Goal: Task Accomplishment & Management: Use online tool/utility

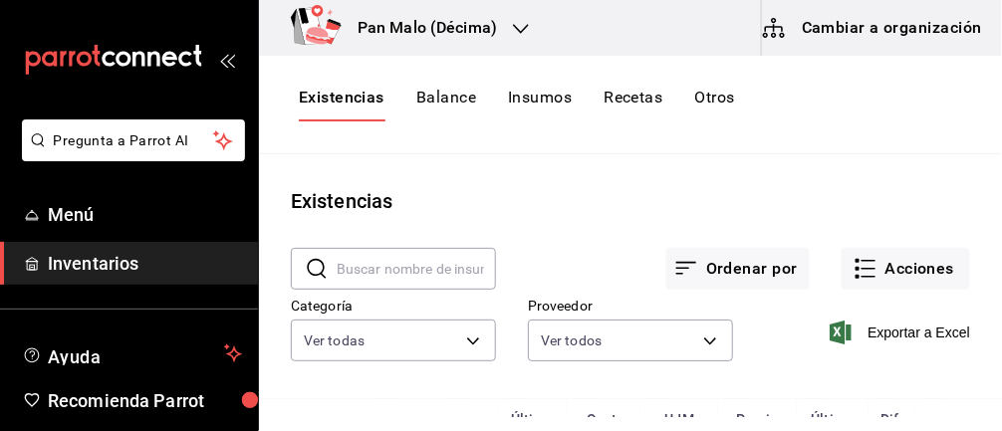
click at [911, 255] on button "Acciones" at bounding box center [905, 269] width 128 height 42
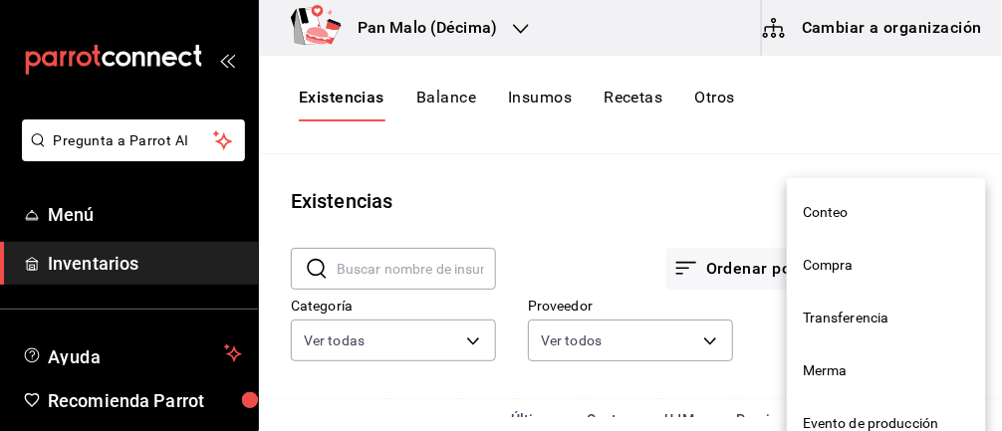
click at [847, 375] on span "Merma" at bounding box center [885, 370] width 167 height 21
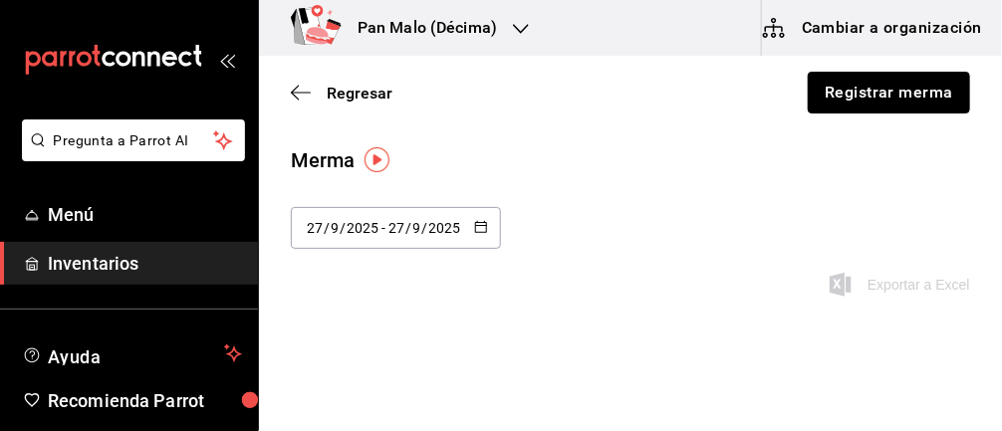
click at [915, 111] on button "Registrar merma" at bounding box center [888, 93] width 162 height 42
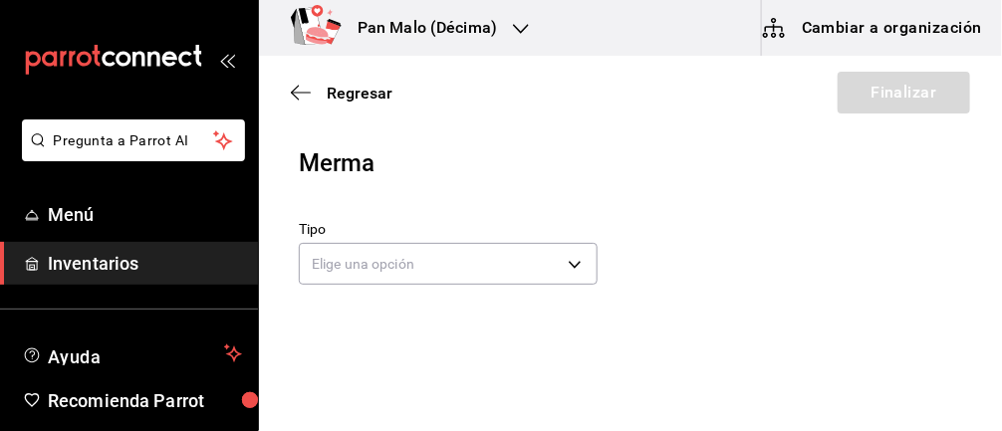
click at [576, 255] on body "Pregunta a Parrot AI Menú Inventarios Ayuda Recomienda Parrot [PERSON_NAME] Sug…" at bounding box center [501, 159] width 1002 height 319
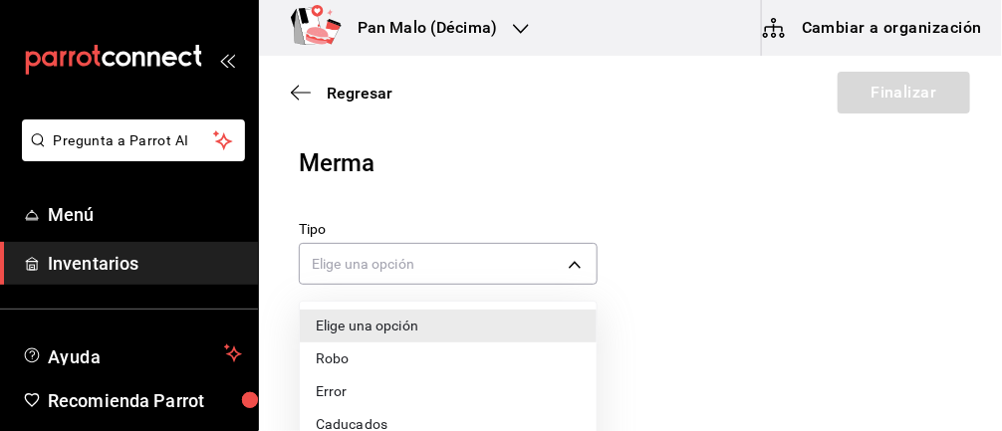
click at [390, 429] on li "Caducados" at bounding box center [448, 424] width 297 height 33
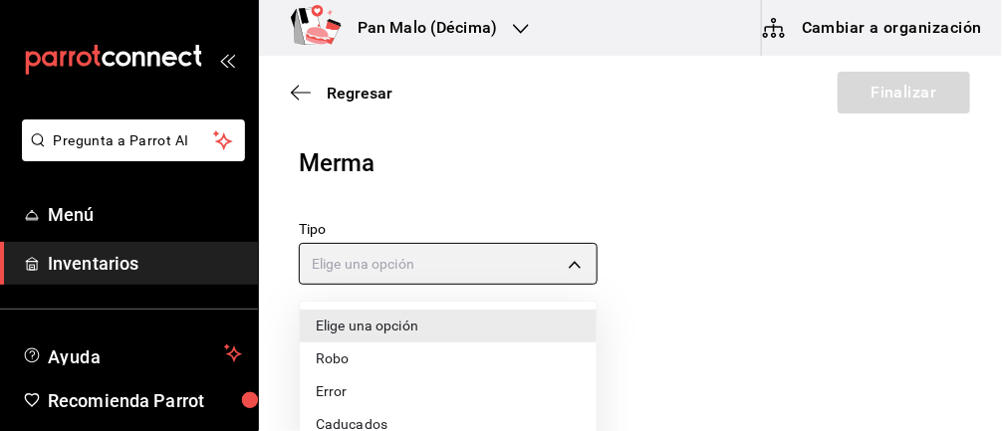
type input "EXPIRED"
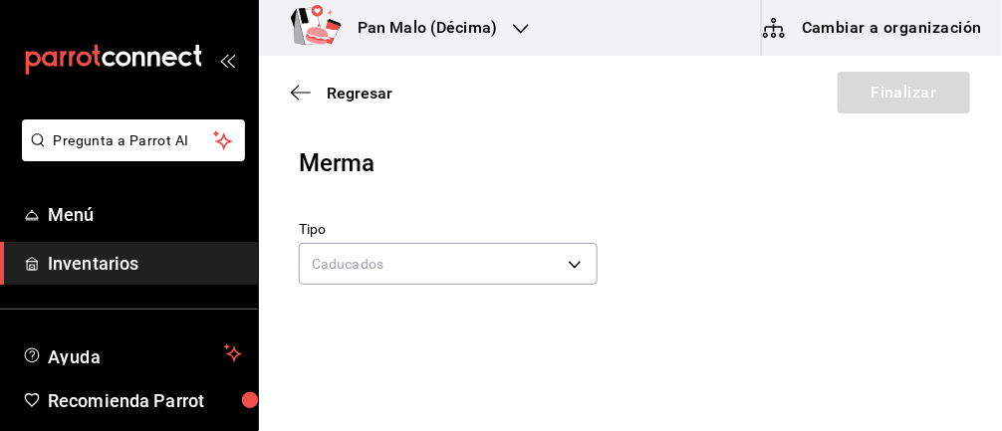
click at [433, 393] on input at bounding box center [399, 393] width 199 height 42
click at [294, 87] on icon "button" at bounding box center [301, 93] width 20 height 18
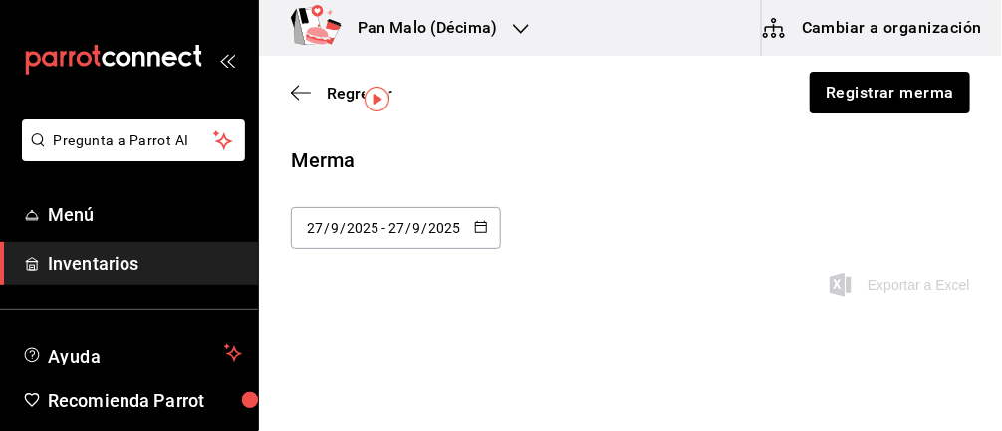
scroll to position [74, 0]
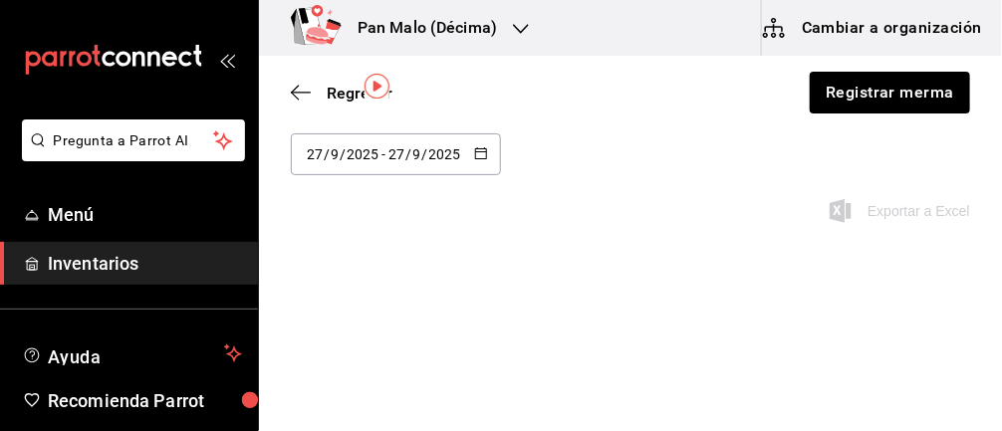
click at [483, 158] on icon "button" at bounding box center [481, 153] width 14 height 14
click at [398, 308] on li "Última semana" at bounding box center [385, 307] width 188 height 45
type input "[DATE]"
type input "21"
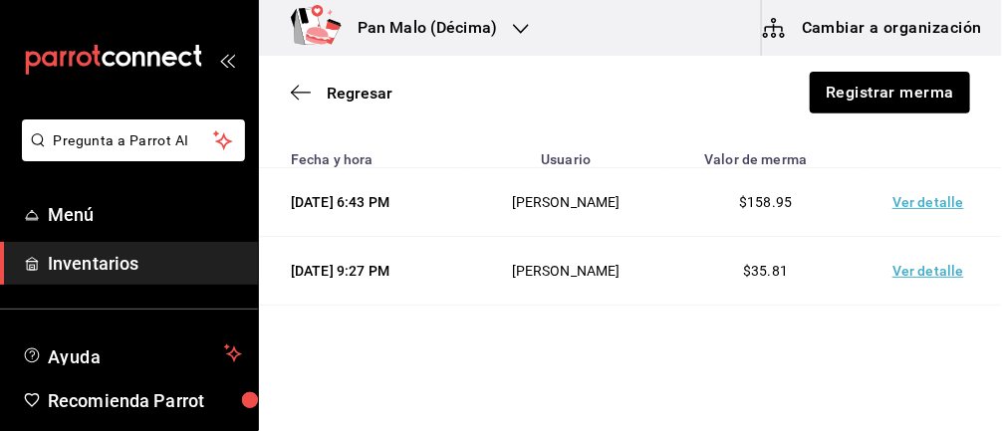
scroll to position [180, 0]
click at [511, 228] on td "[PERSON_NAME]" at bounding box center [566, 203] width 206 height 69
click at [741, 200] on td "$158.95" at bounding box center [765, 203] width 193 height 69
click at [904, 203] on td "Ver detalle" at bounding box center [931, 203] width 139 height 69
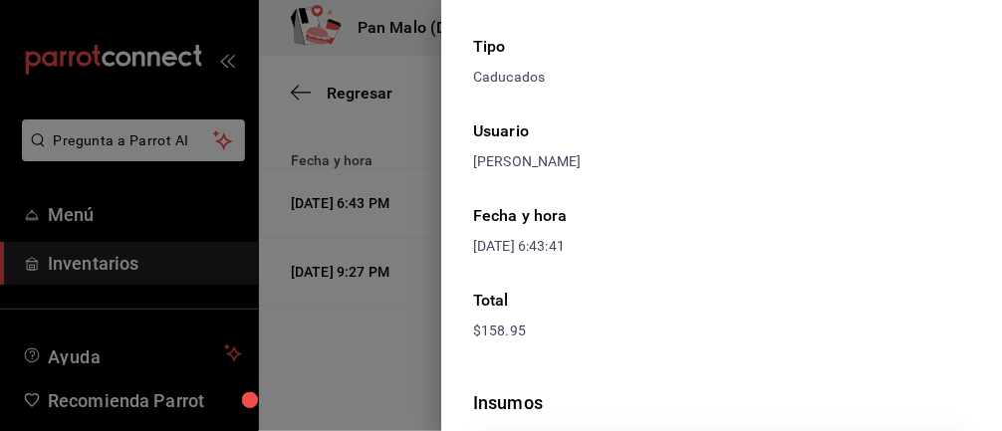
scroll to position [0, 0]
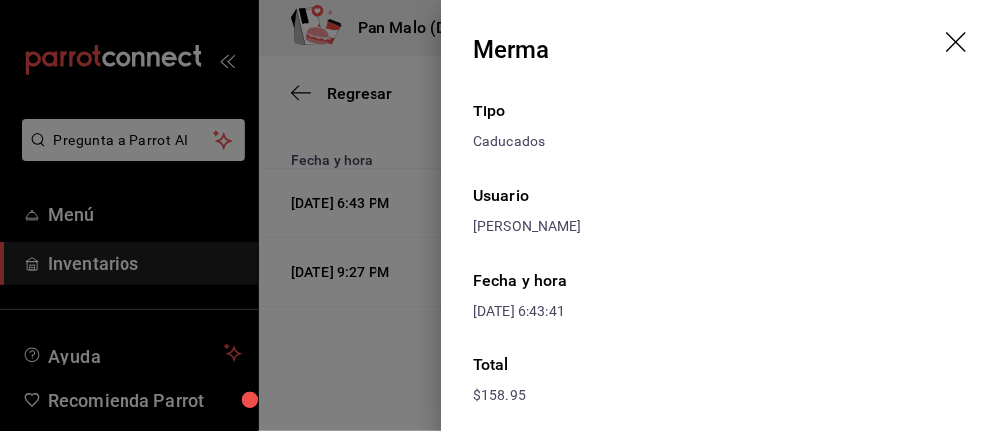
click at [965, 52] on icon "drag" at bounding box center [958, 44] width 24 height 24
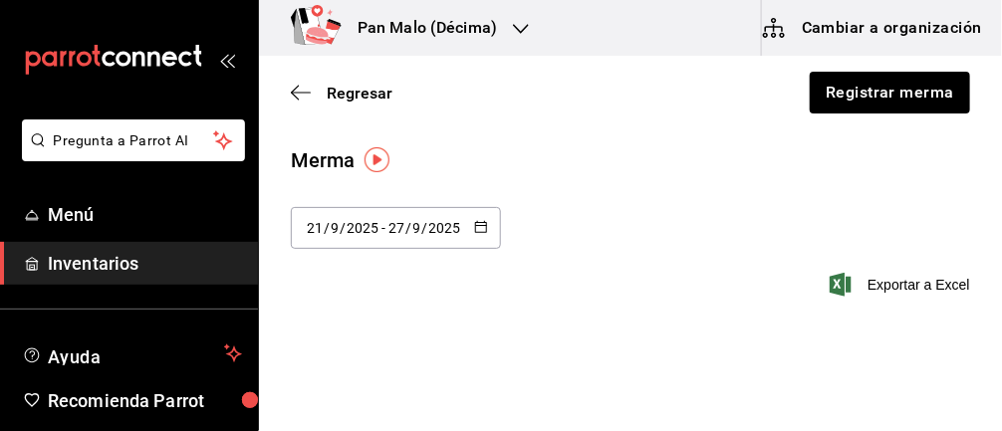
click at [276, 97] on div "Regresar Registrar merma" at bounding box center [630, 93] width 743 height 74
click at [303, 124] on div "Regresar Registrar merma" at bounding box center [630, 93] width 743 height 74
click at [294, 87] on icon "button" at bounding box center [301, 93] width 20 height 18
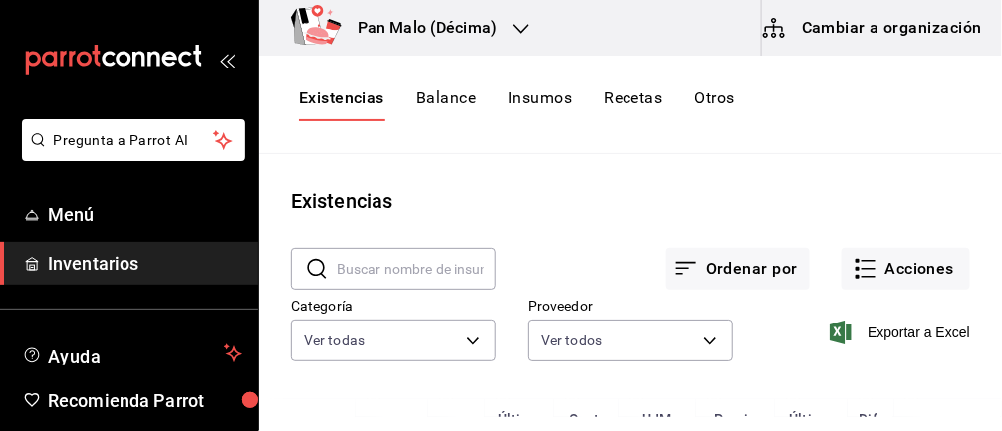
scroll to position [81, 0]
click at [925, 248] on button "Acciones" at bounding box center [905, 269] width 128 height 42
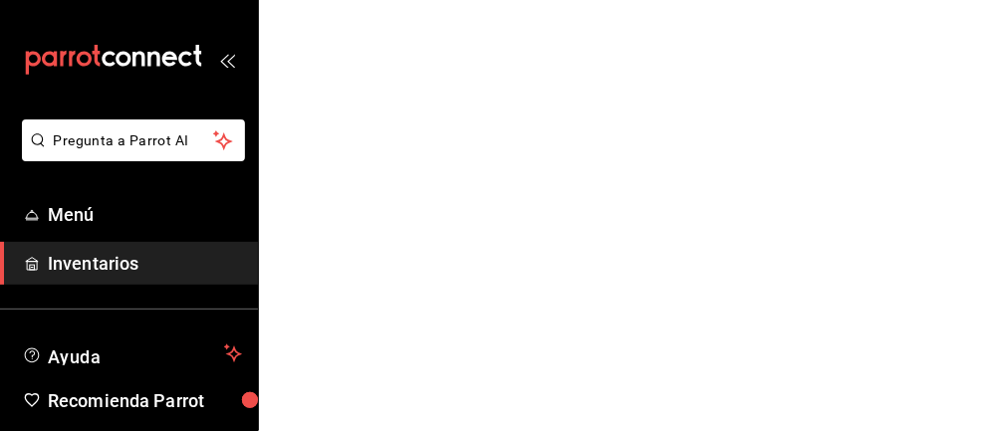
click at [892, 0] on html "Pregunta a Parrot AI Menú Inventarios Ayuda Recomienda Parrot [PERSON_NAME] Sug…" at bounding box center [501, 0] width 1002 height 0
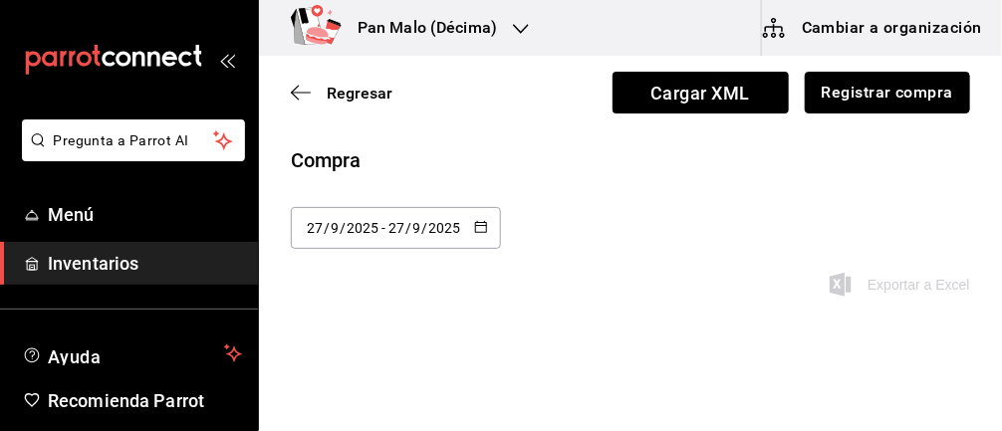
click at [943, 99] on button "Registrar compra" at bounding box center [886, 93] width 165 height 42
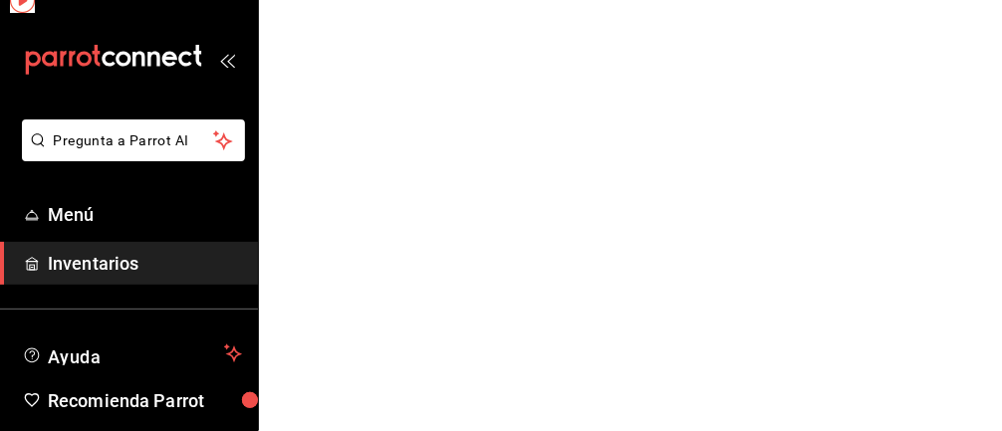
click at [319, 0] on html "Pregunta a Parrot AI Menú Inventarios Ayuda Recomienda Parrot [PERSON_NAME] Sug…" at bounding box center [501, 0] width 1002 height 0
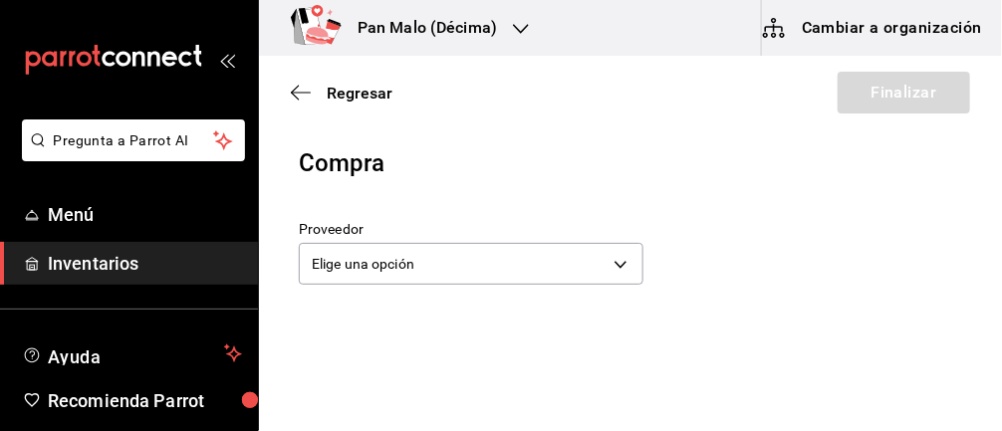
click at [306, 90] on icon "button" at bounding box center [301, 93] width 20 height 18
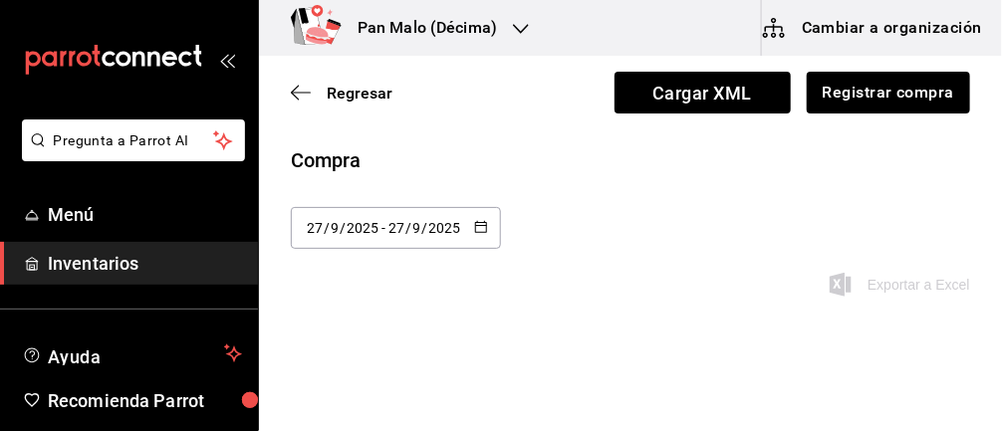
click at [307, 87] on icon "button" at bounding box center [301, 93] width 20 height 18
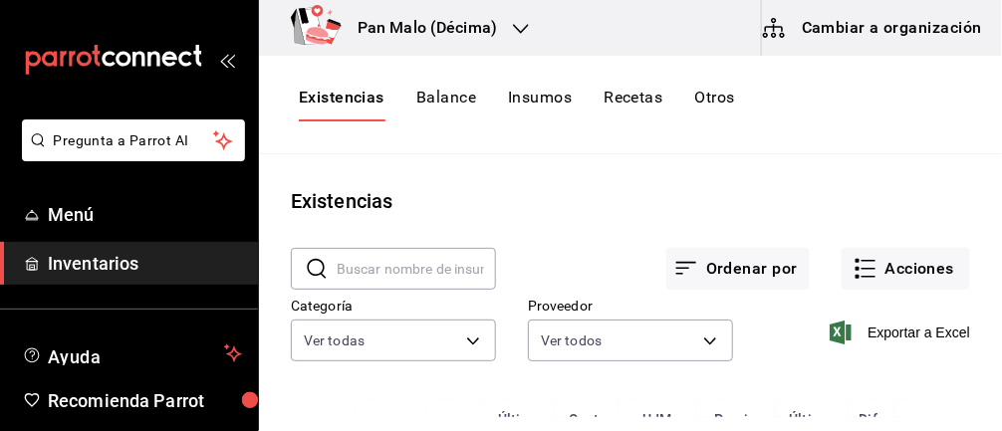
click at [895, 253] on button "Acciones" at bounding box center [905, 269] width 128 height 42
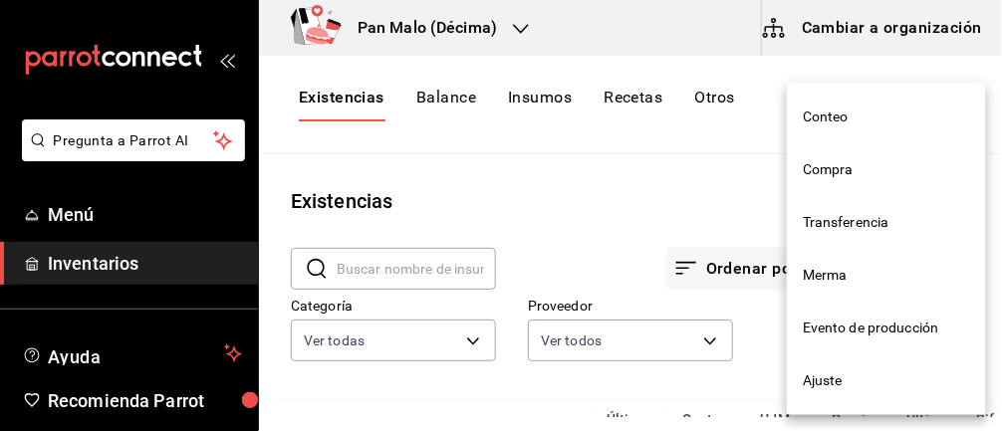
click at [852, 279] on span "Merma" at bounding box center [885, 275] width 167 height 21
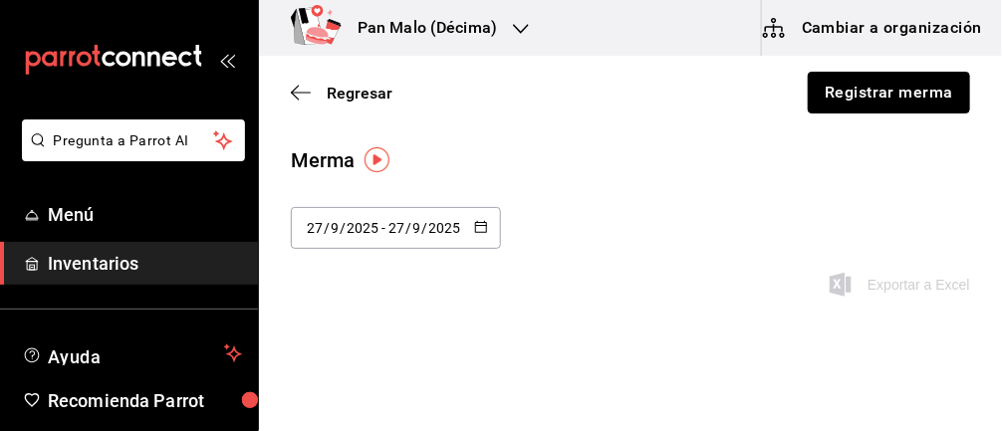
click at [913, 108] on button "Registrar merma" at bounding box center [888, 93] width 162 height 42
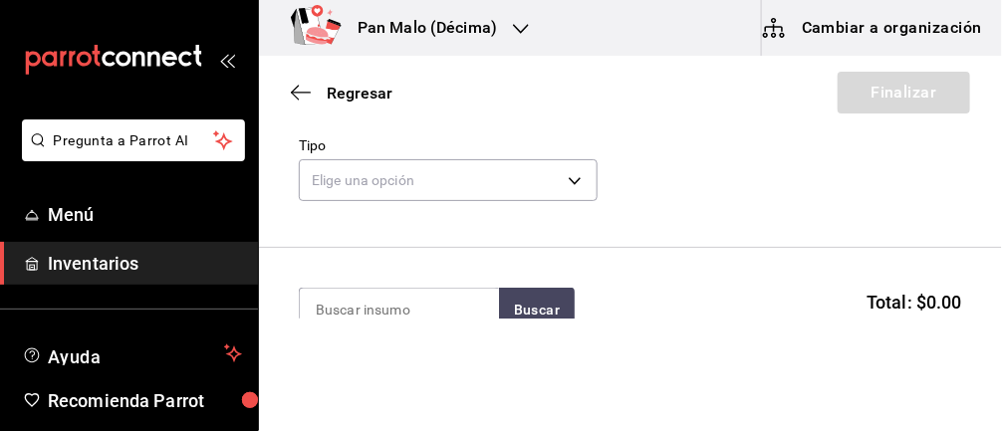
scroll to position [94, 0]
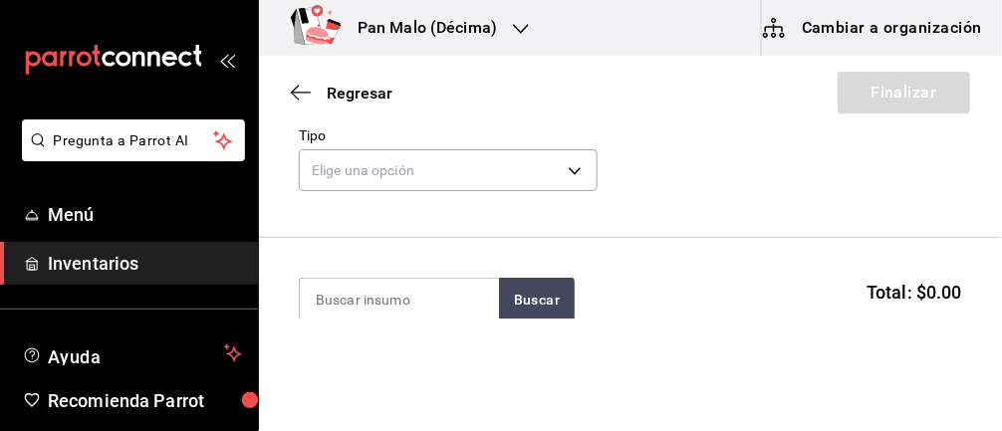
click at [530, 169] on body "Pregunta a Parrot AI Menú Inventarios Ayuda Recomienda Parrot [PERSON_NAME] Sug…" at bounding box center [501, 159] width 1002 height 319
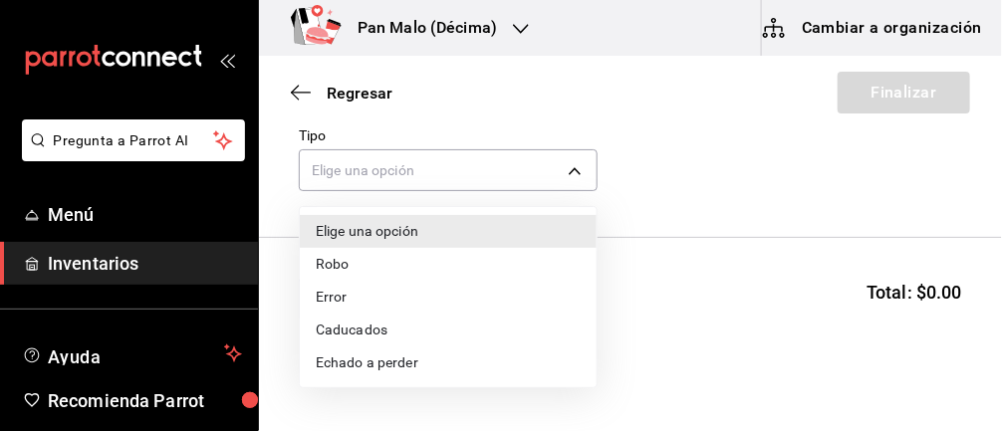
click at [382, 324] on li "Caducados" at bounding box center [448, 330] width 297 height 33
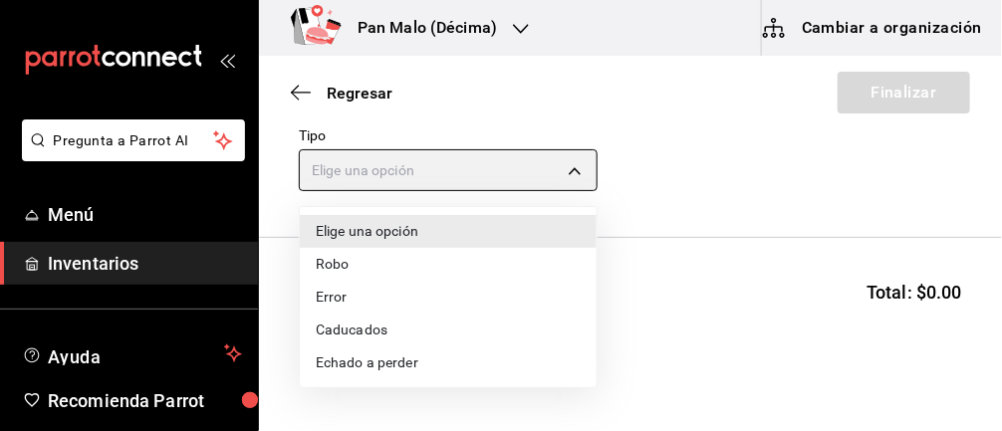
type input "EXPIRED"
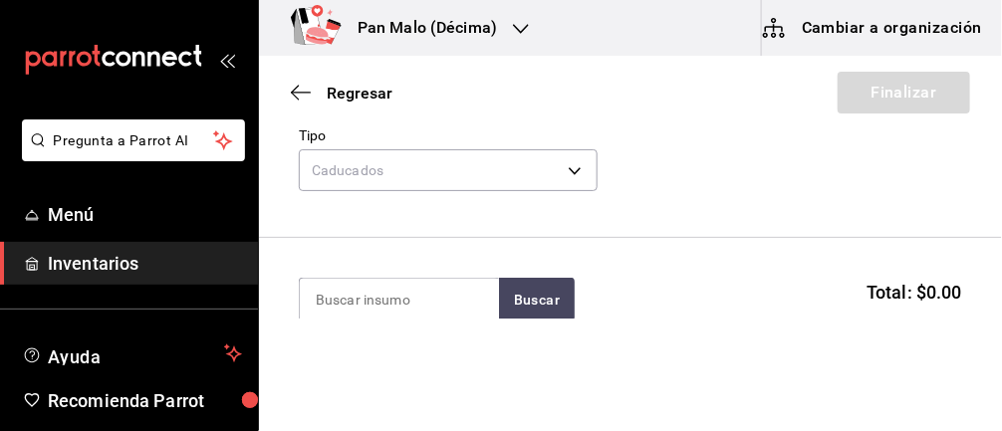
click at [437, 293] on input at bounding box center [399, 300] width 199 height 42
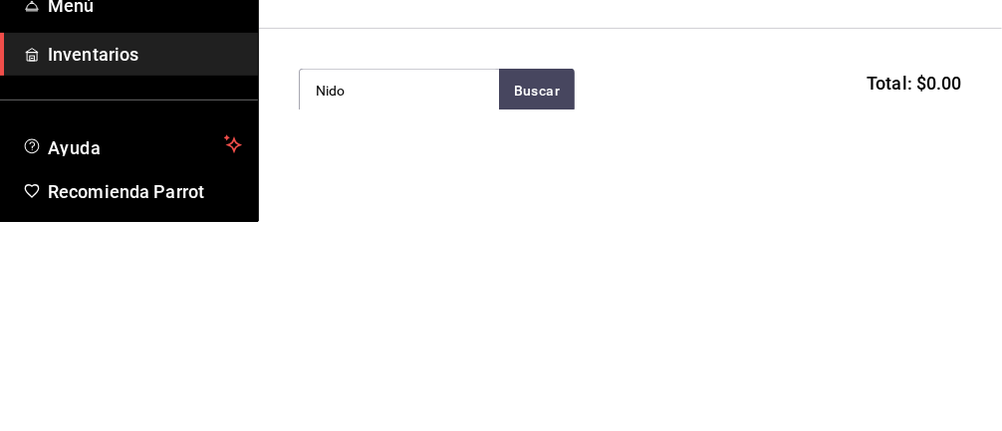
type input "Nido"
click at [542, 297] on button "Buscar" at bounding box center [537, 300] width 76 height 44
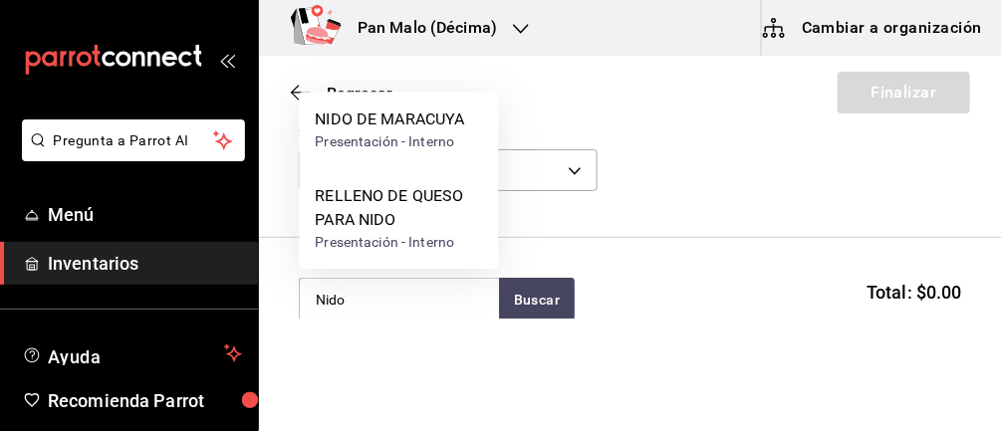
click at [446, 141] on div "Presentación - Interno" at bounding box center [389, 141] width 149 height 21
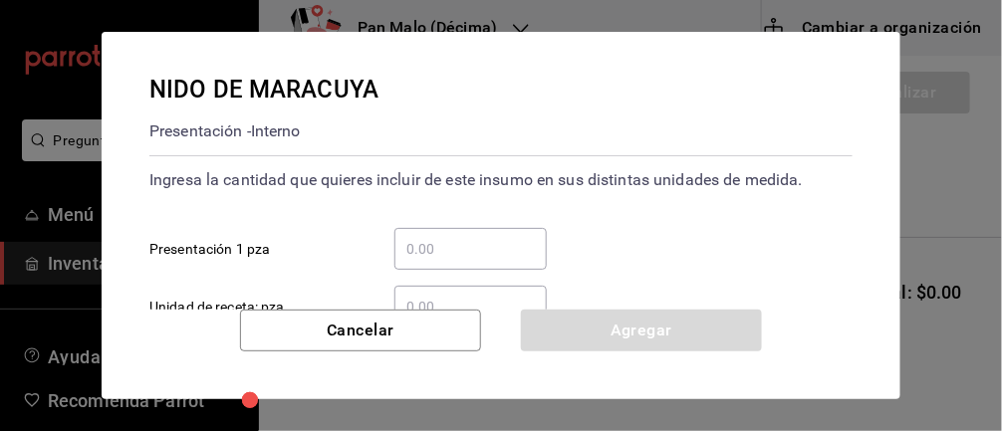
click at [477, 254] on input "​ Presentación 1 pza" at bounding box center [470, 249] width 152 height 24
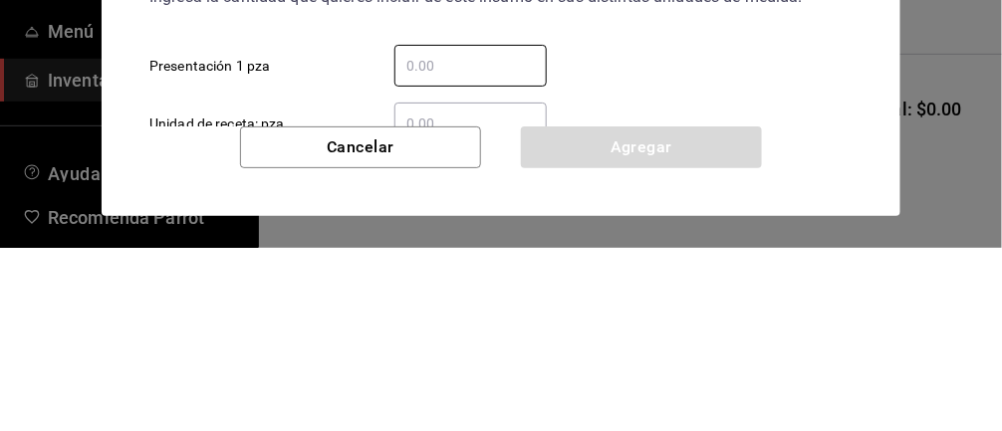
type input "1"
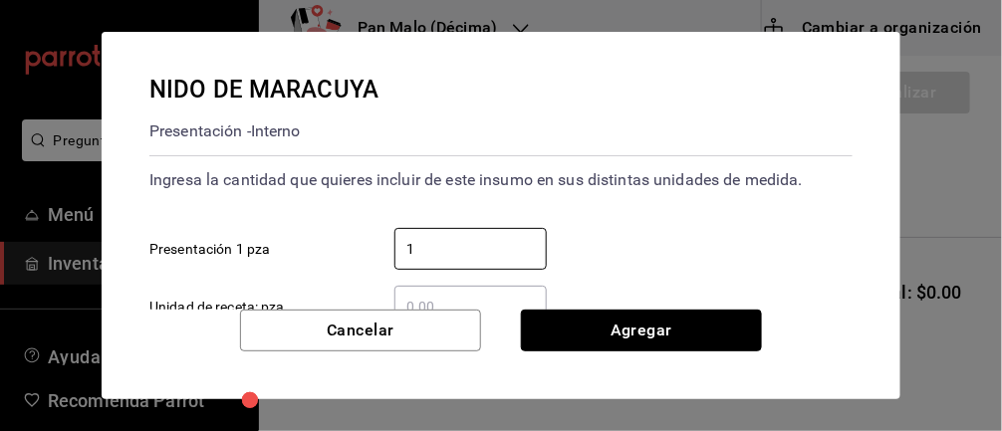
click at [739, 317] on button "Agregar" at bounding box center [641, 331] width 241 height 42
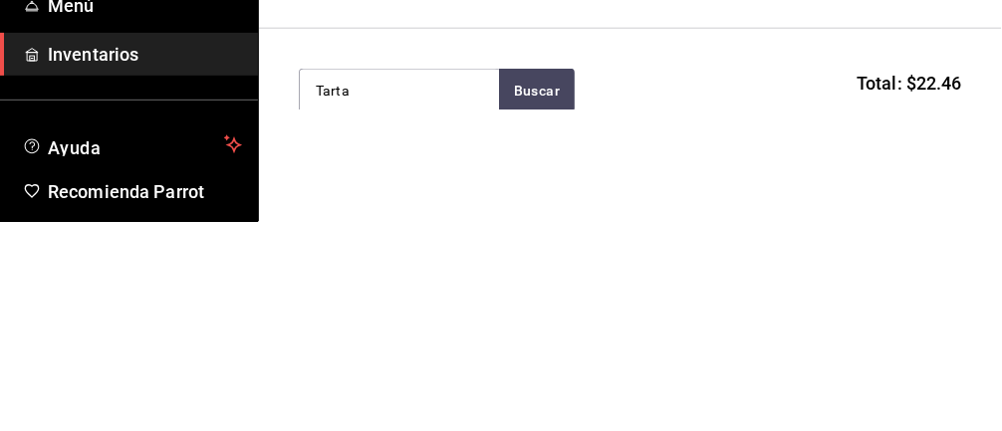
type input "Tarta"
click at [541, 293] on button "Buscar" at bounding box center [537, 300] width 76 height 44
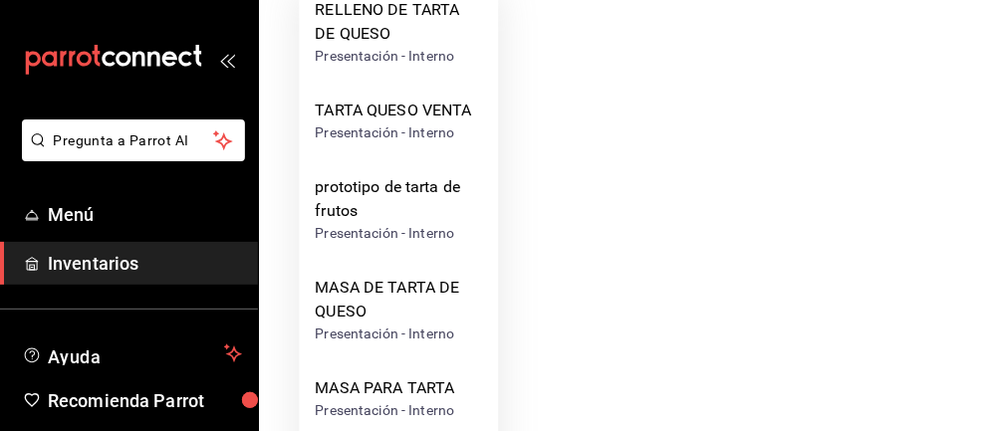
scroll to position [352, 0]
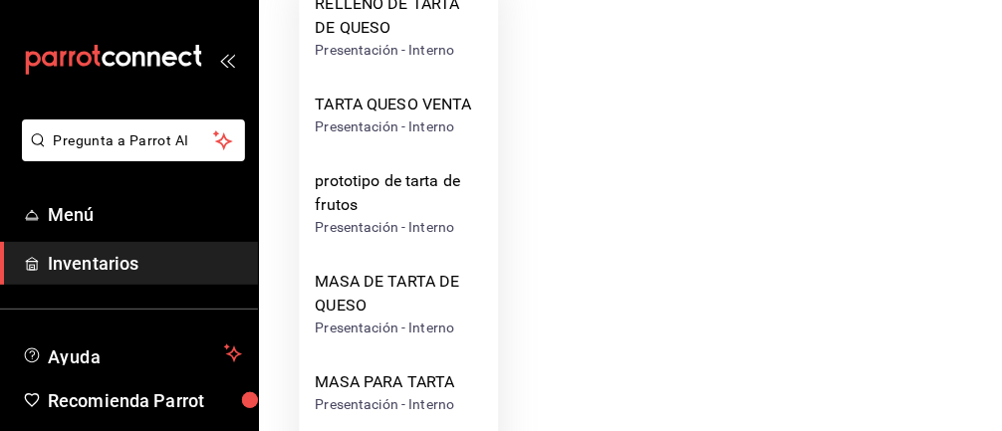
click at [458, 110] on div "TARTA QUESO VENTA" at bounding box center [393, 105] width 156 height 24
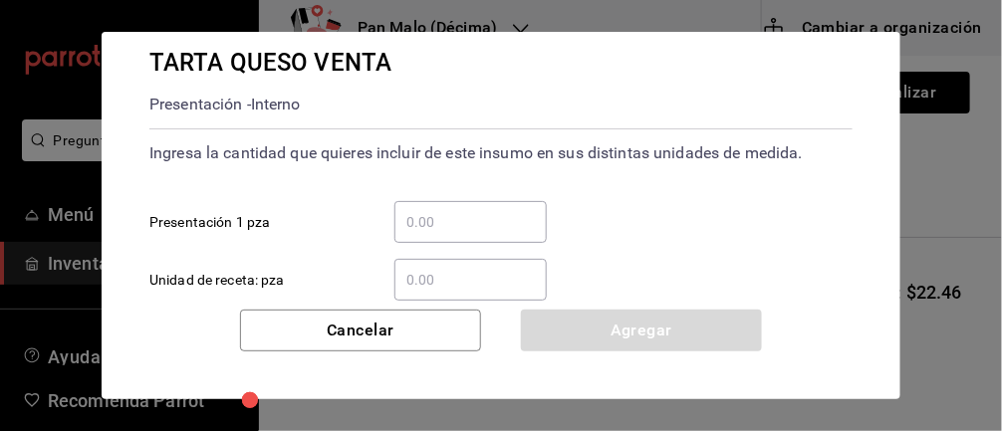
scroll to position [36, 0]
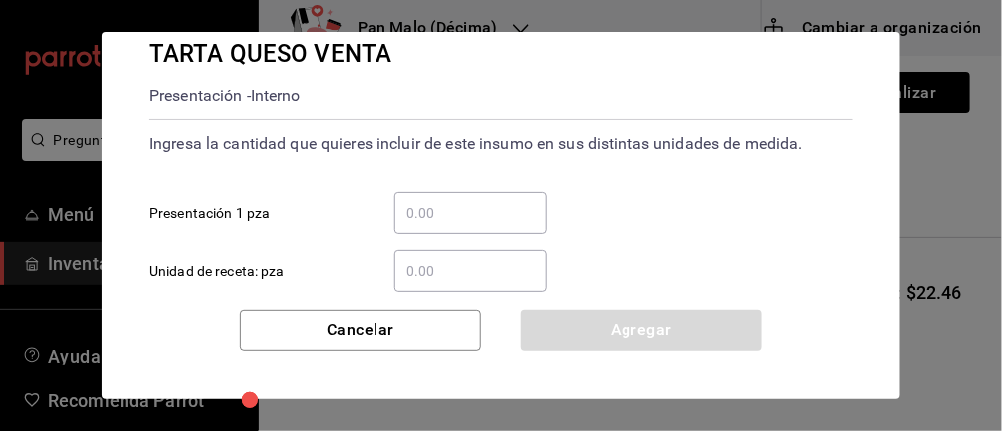
click at [448, 194] on div "​" at bounding box center [470, 213] width 152 height 42
click at [448, 201] on input "​ Presentación 1 pza" at bounding box center [470, 213] width 152 height 24
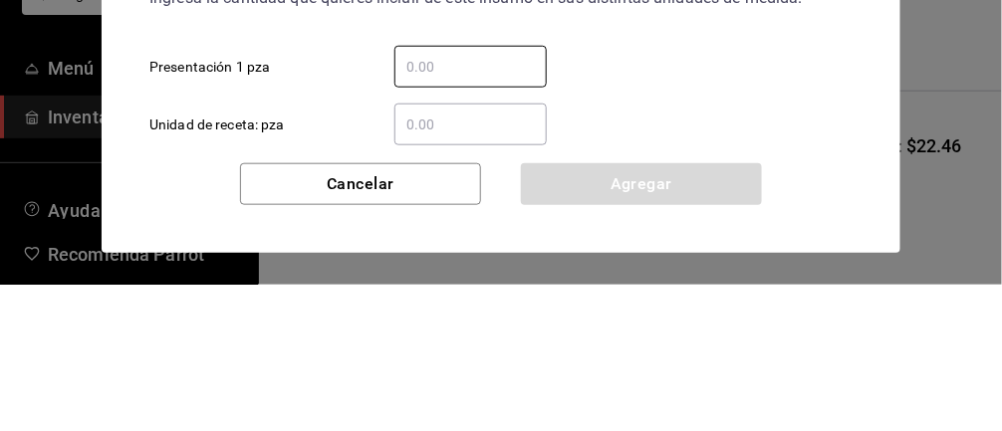
type input "1"
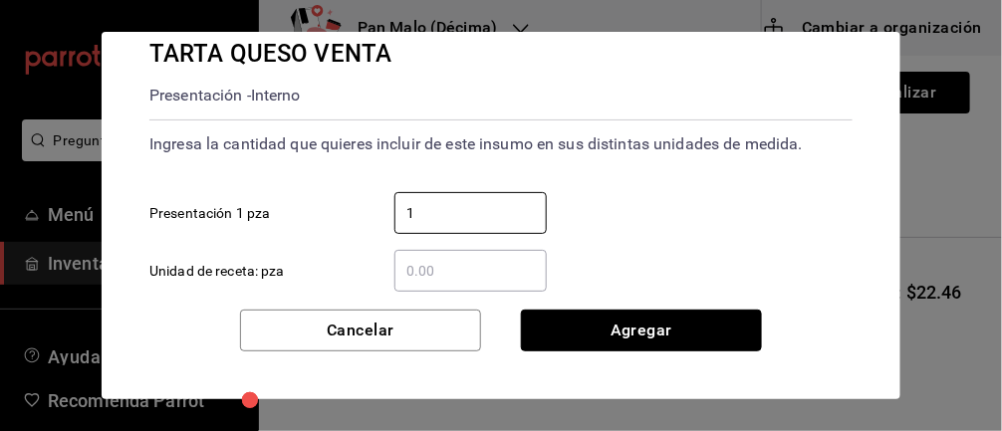
click at [703, 341] on button "Agregar" at bounding box center [641, 331] width 241 height 42
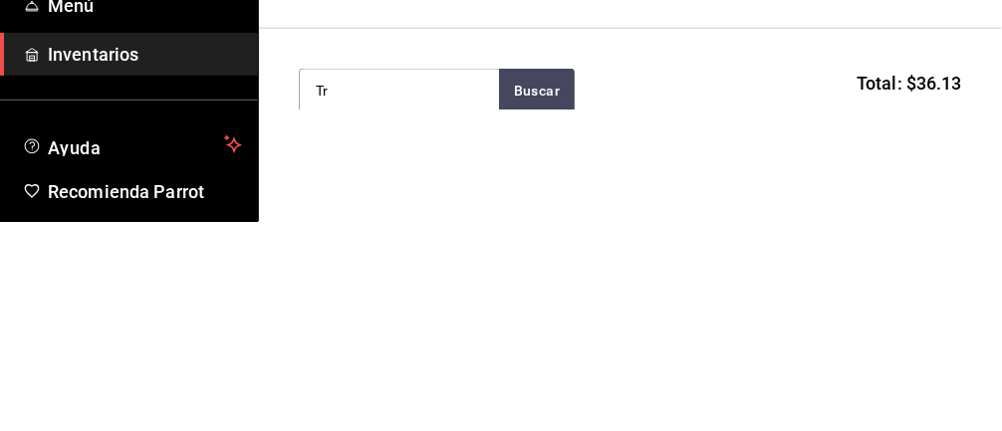
type input "T"
type input "Pastel"
click at [526, 282] on button "Buscar" at bounding box center [537, 300] width 76 height 44
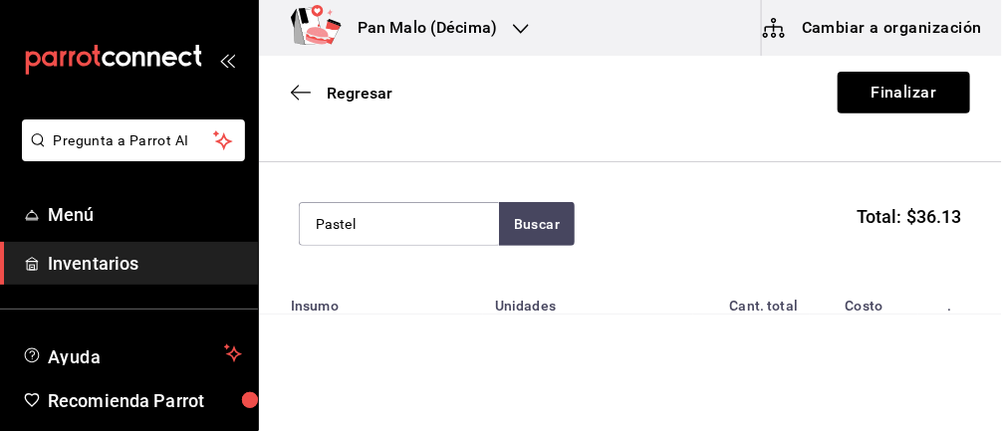
scroll to position [143, 0]
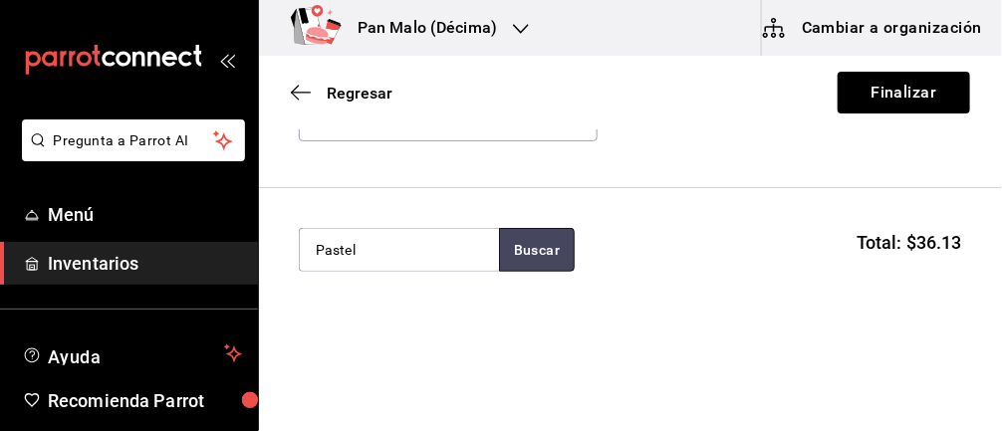
click at [547, 250] on button "Buscar" at bounding box center [537, 250] width 76 height 44
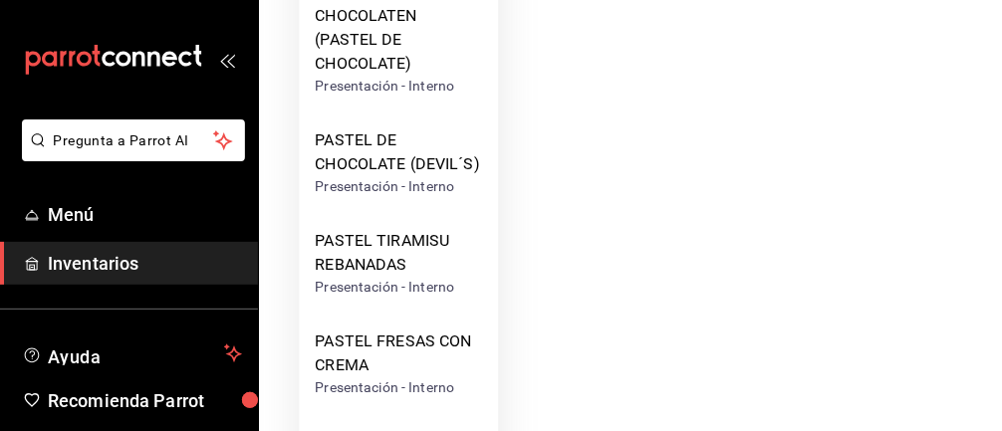
scroll to position [465, 0]
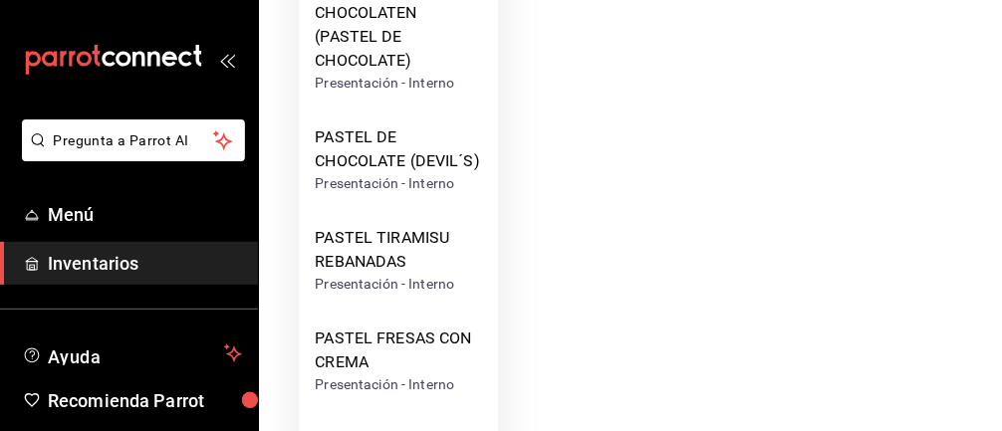
click at [411, 177] on div "Presentación - Interno" at bounding box center [398, 183] width 167 height 21
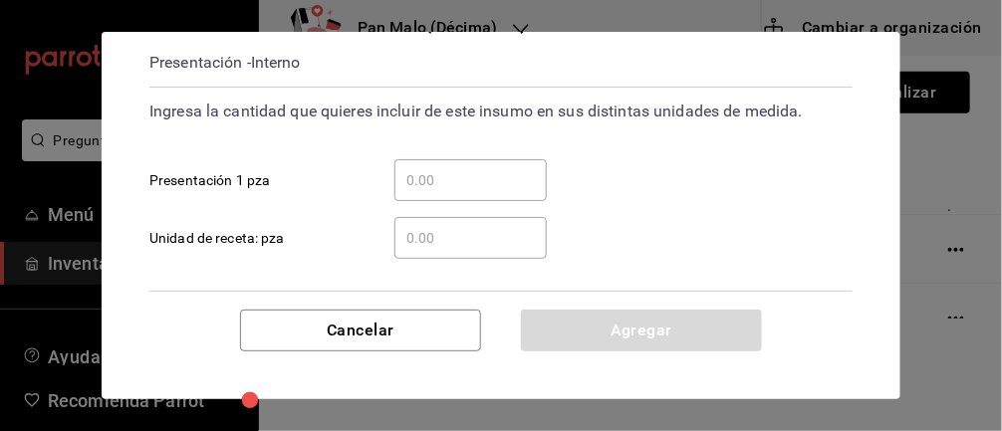
scroll to position [114, 0]
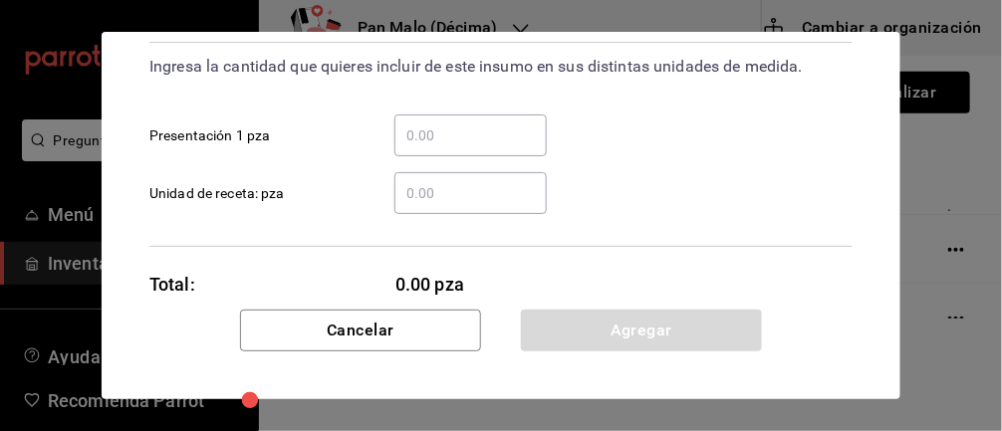
click at [479, 187] on input "​ Unidad de receta: pza" at bounding box center [470, 193] width 152 height 24
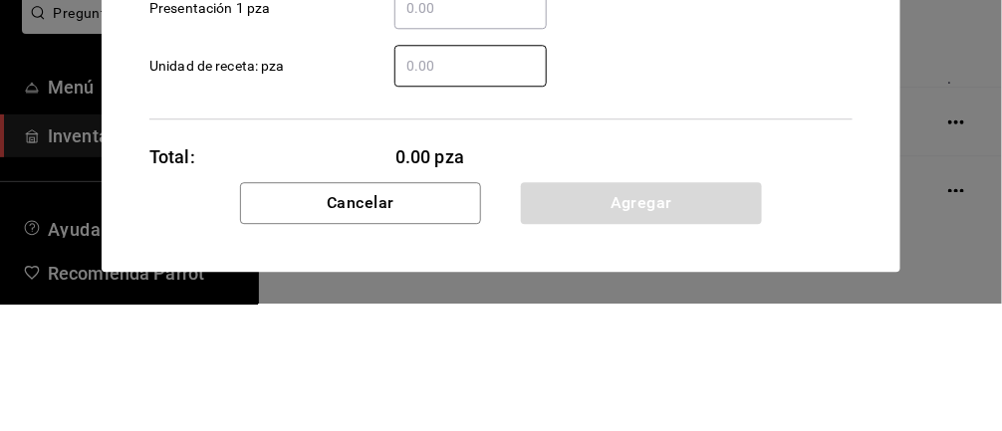
type input "4"
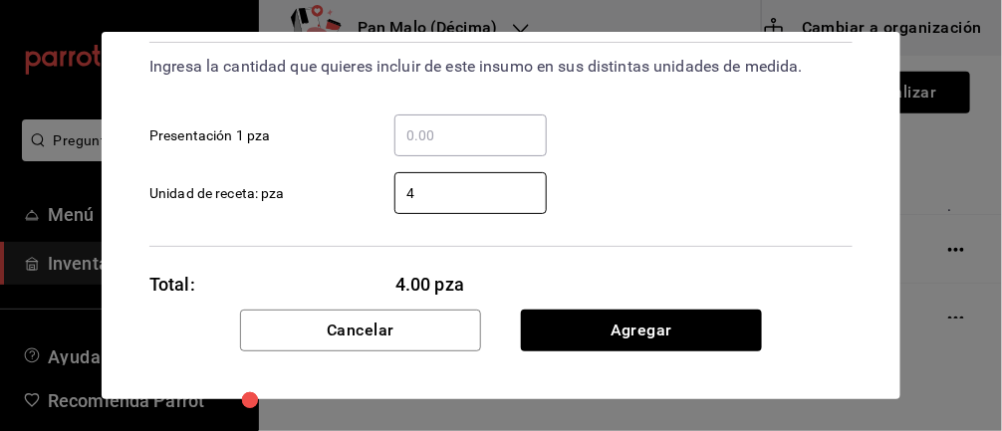
scroll to position [156, 0]
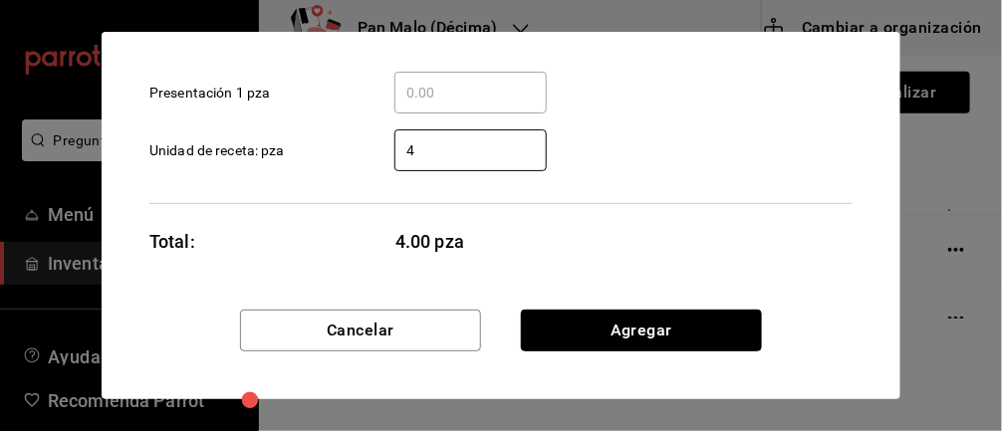
click at [656, 319] on button "Agregar" at bounding box center [641, 331] width 241 height 42
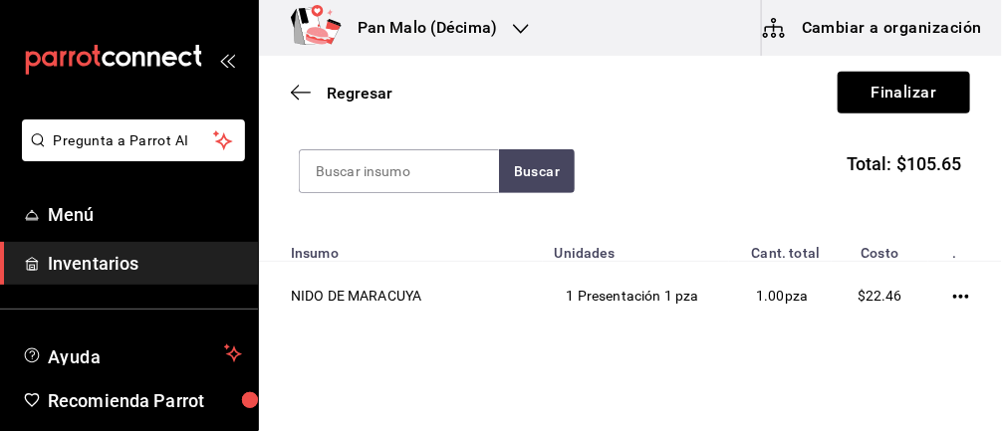
scroll to position [220, 0]
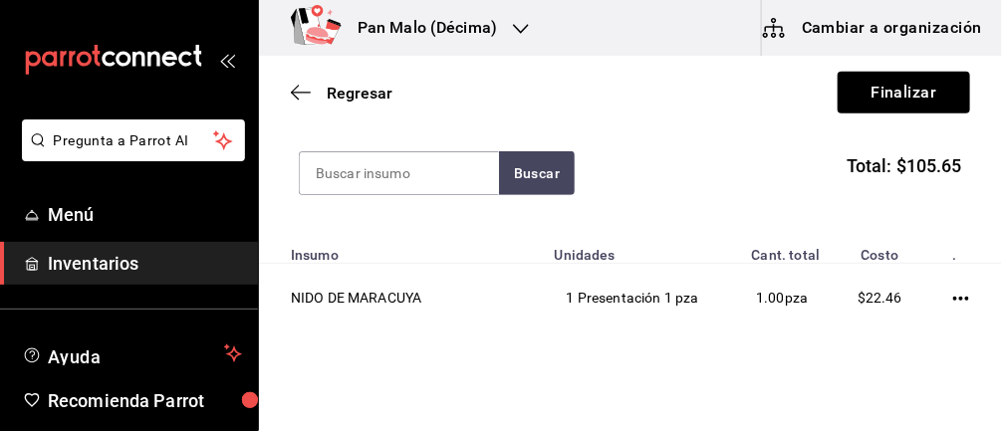
click at [414, 179] on input at bounding box center [399, 173] width 199 height 42
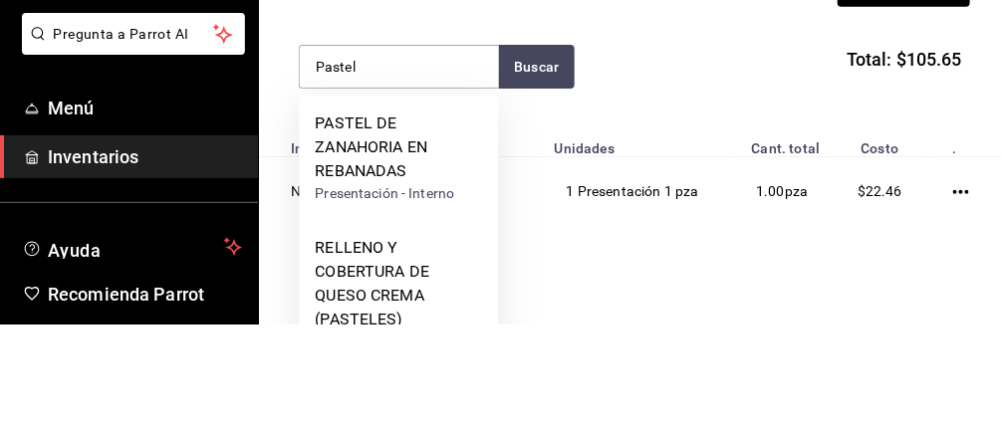
type input "Pastel"
click at [546, 190] on button "Buscar" at bounding box center [537, 173] width 76 height 44
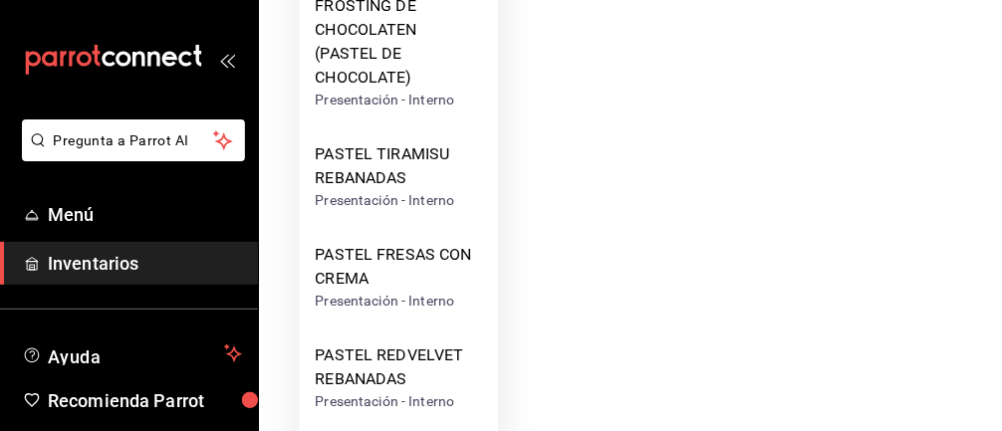
scroll to position [496, 0]
click at [417, 289] on div "PASTEL FRESAS CON CREMA" at bounding box center [398, 268] width 167 height 48
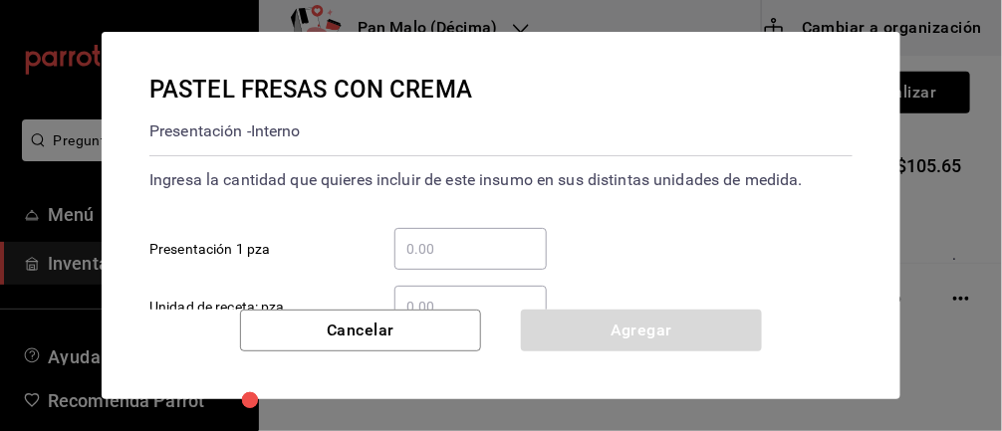
scroll to position [0, 0]
click at [451, 259] on input "​ Presentación 1 pza" at bounding box center [470, 249] width 152 height 24
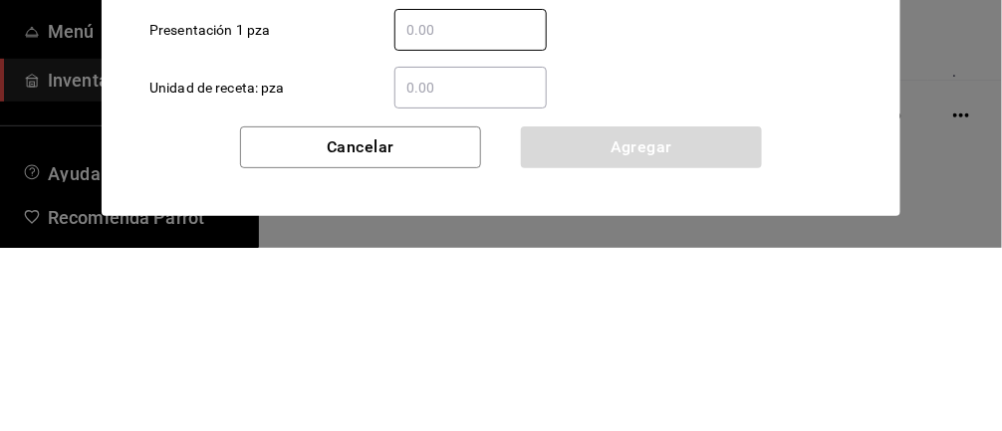
scroll to position [54, 0]
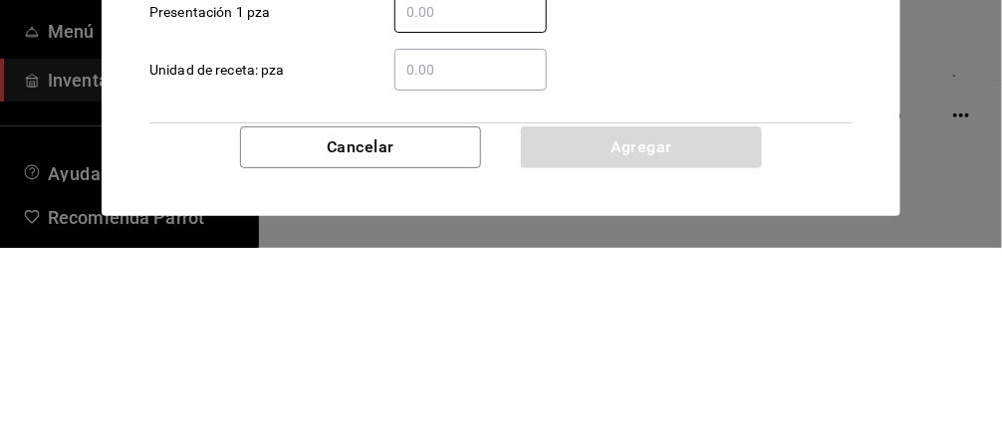
click at [504, 256] on input "​ Unidad de receta: pza" at bounding box center [470, 253] width 152 height 24
type input "7"
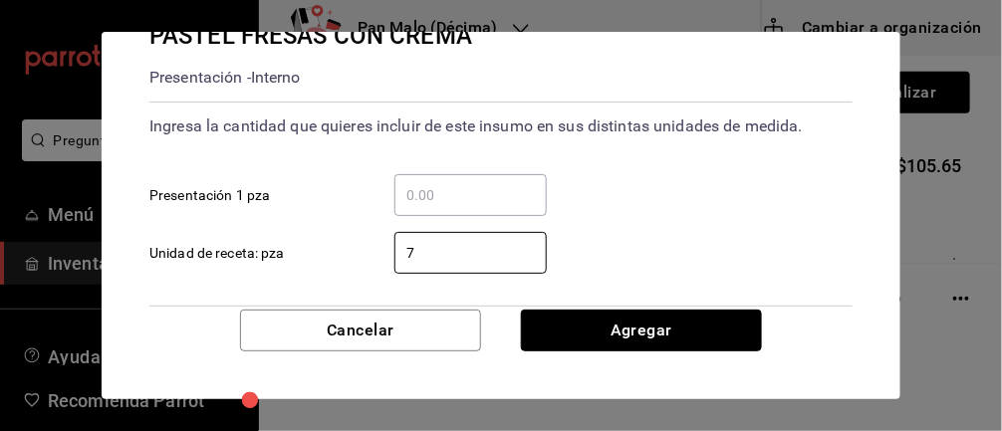
click at [706, 333] on button "Agregar" at bounding box center [641, 331] width 241 height 42
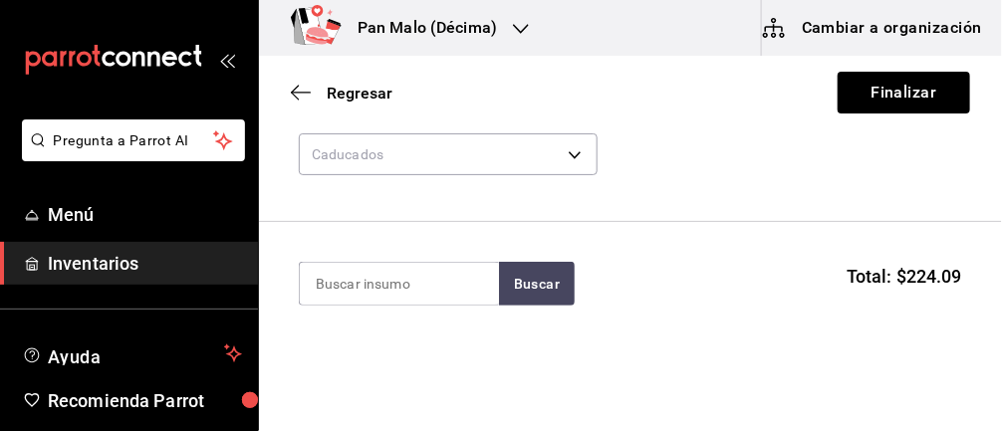
scroll to position [111, 0]
click at [390, 288] on input at bounding box center [399, 283] width 199 height 42
type input "Redve"
click at [520, 267] on button "Buscar" at bounding box center [537, 283] width 76 height 44
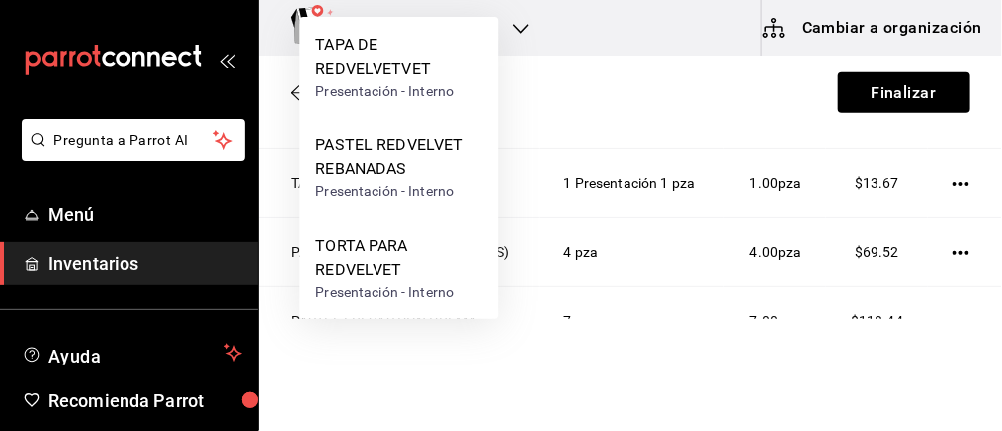
scroll to position [405, 0]
click at [405, 180] on div "PASTEL REDVELVET REBANADAS" at bounding box center [398, 157] width 167 height 48
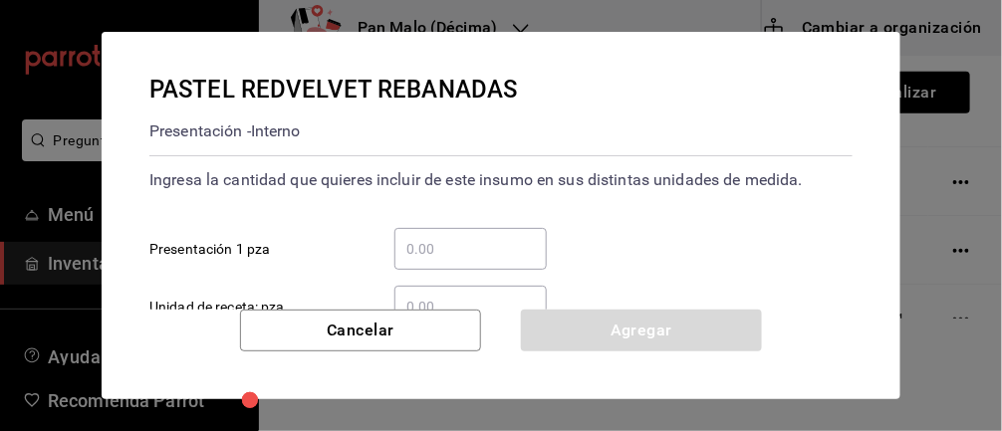
click at [447, 255] on input "​ Presentación 1 pza" at bounding box center [470, 249] width 152 height 24
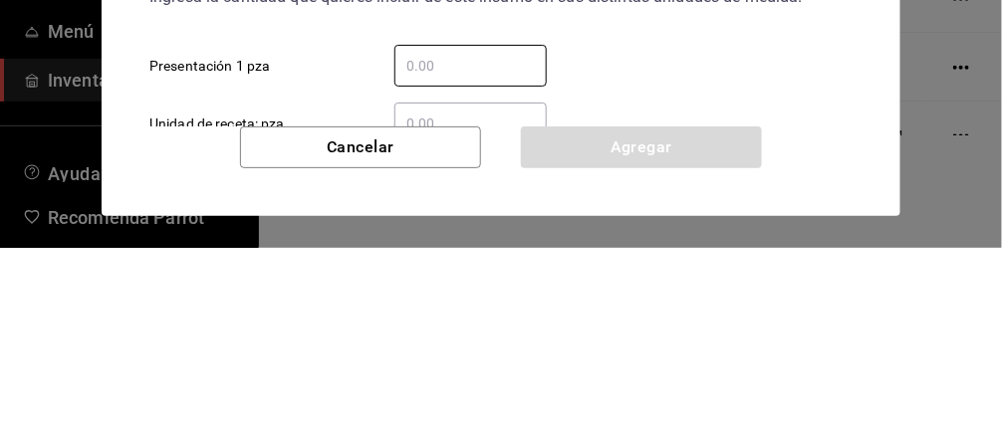
type input "1"
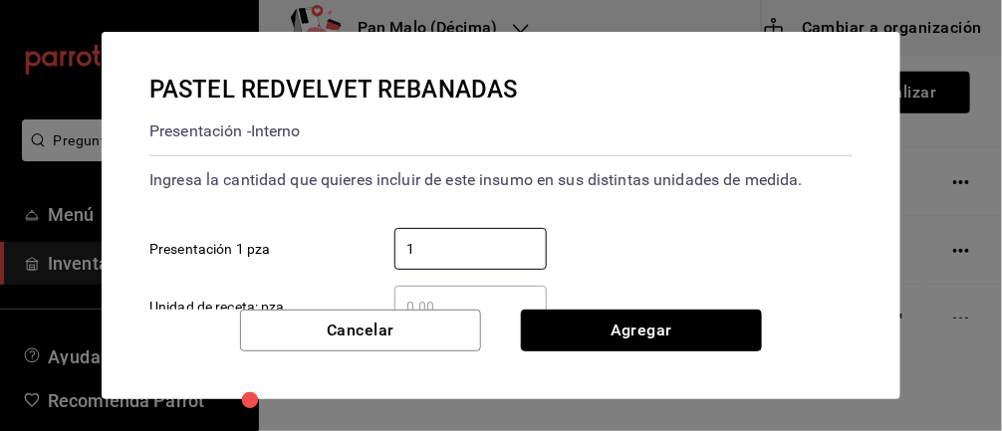
click at [700, 324] on button "Agregar" at bounding box center [641, 331] width 241 height 42
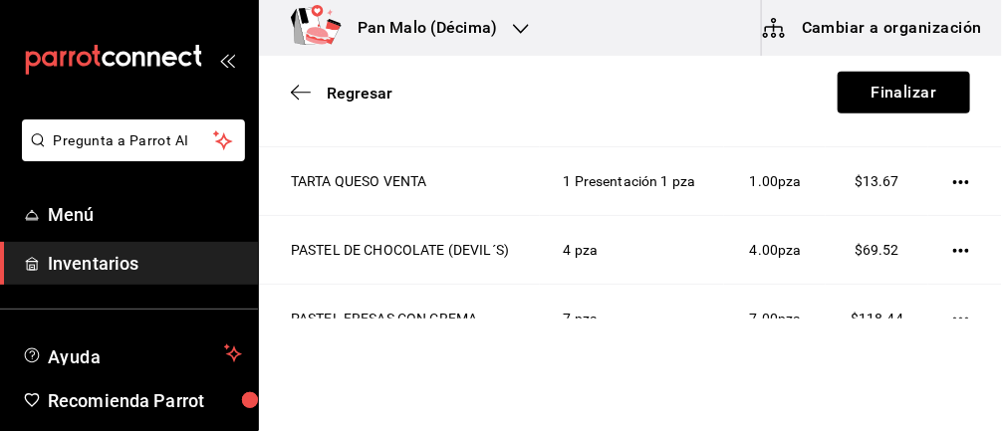
scroll to position [157, 0]
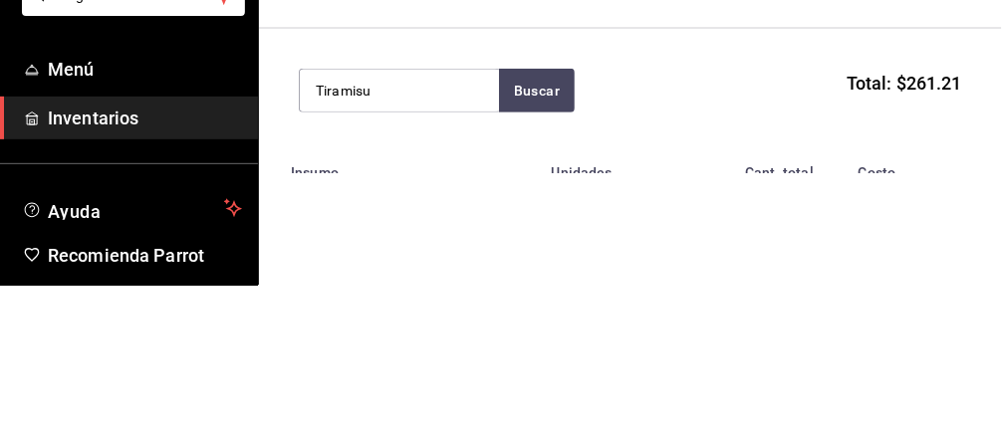
type input "Tiramisu"
click at [533, 225] on button "Buscar" at bounding box center [537, 236] width 76 height 44
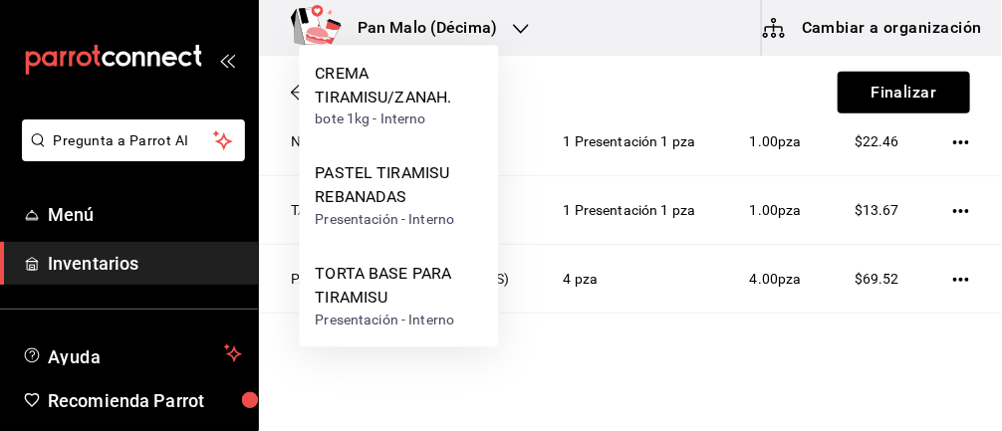
scroll to position [377, 0]
click at [415, 185] on div "PASTEL TIRAMISU REBANADAS" at bounding box center [398, 186] width 167 height 48
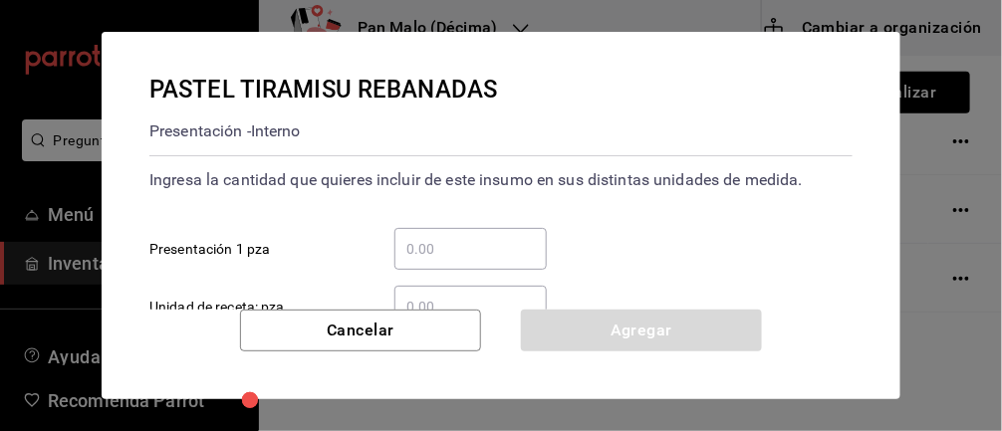
click at [481, 241] on input "​ Presentación 1 pza" at bounding box center [470, 249] width 152 height 24
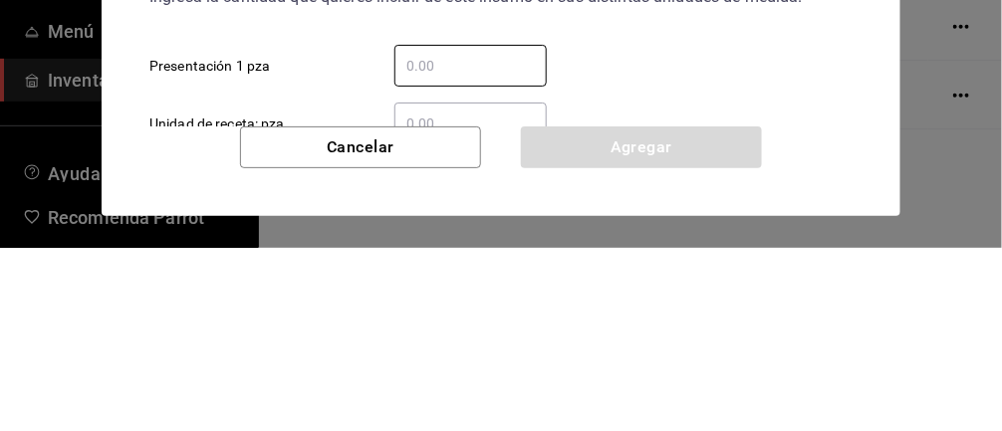
type input "2"
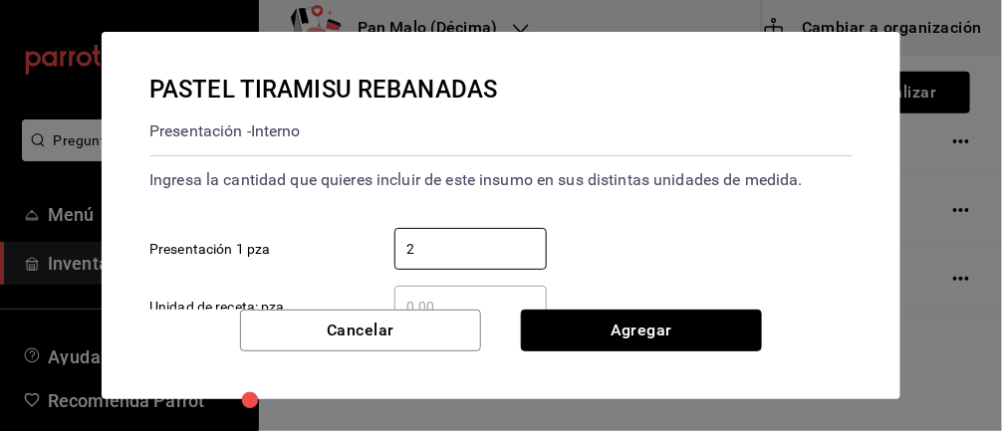
click at [721, 323] on button "Agregar" at bounding box center [641, 331] width 241 height 42
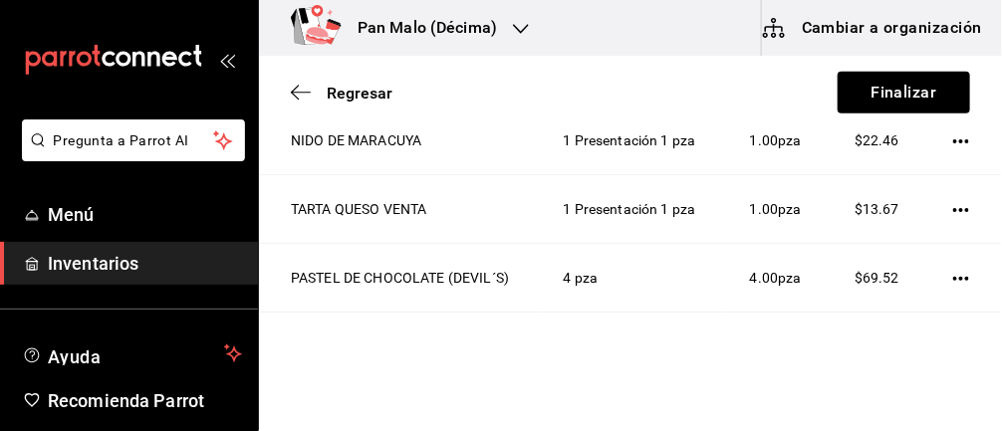
scroll to position [157, 0]
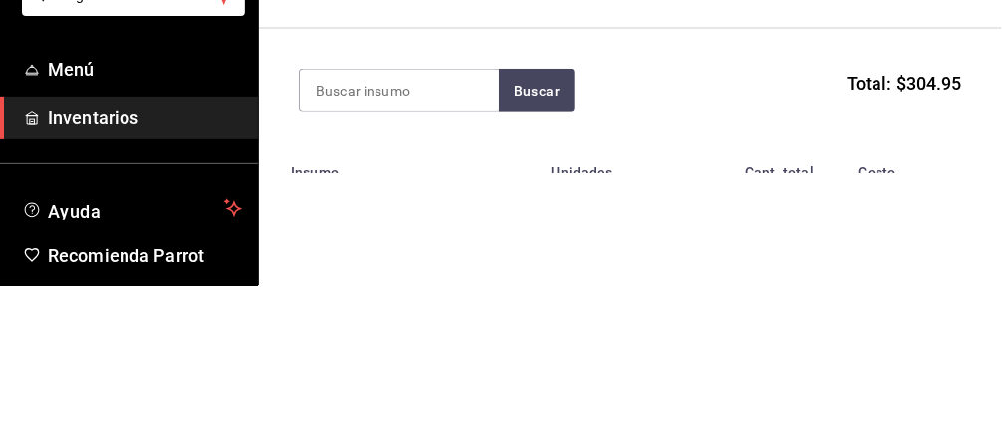
type input "V"
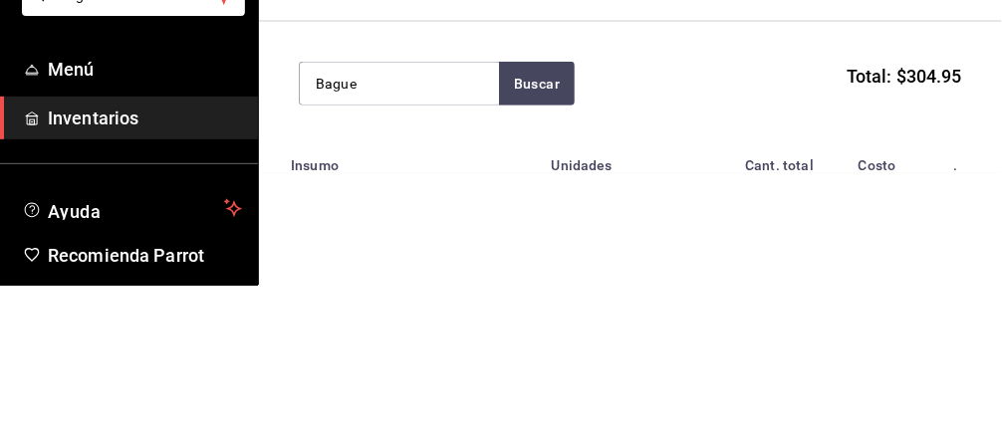
type input "Bague"
click at [541, 234] on button "Buscar" at bounding box center [537, 229] width 76 height 44
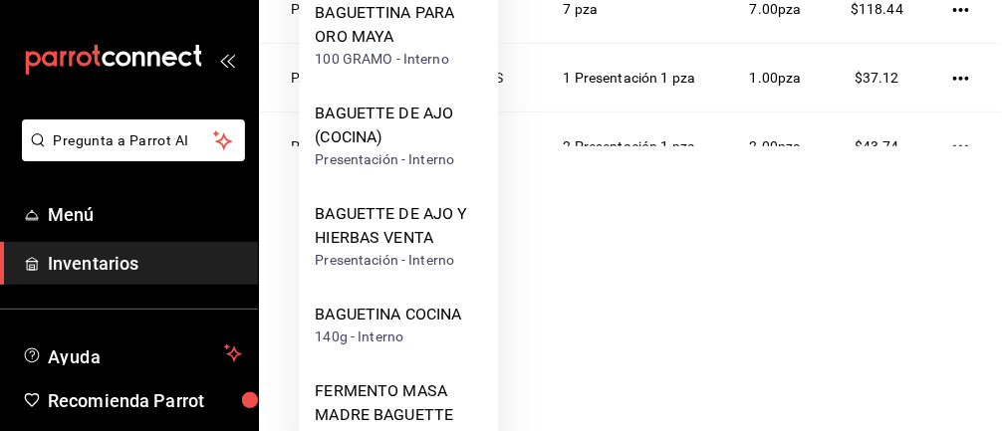
scroll to position [179, 0]
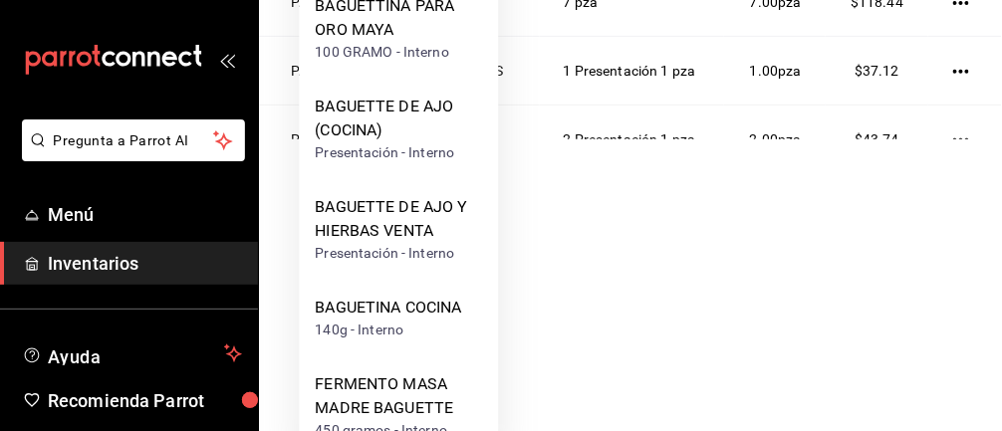
click at [419, 233] on div "BAGUETTE DE AJO Y HIERBAS VENTA" at bounding box center [398, 220] width 167 height 48
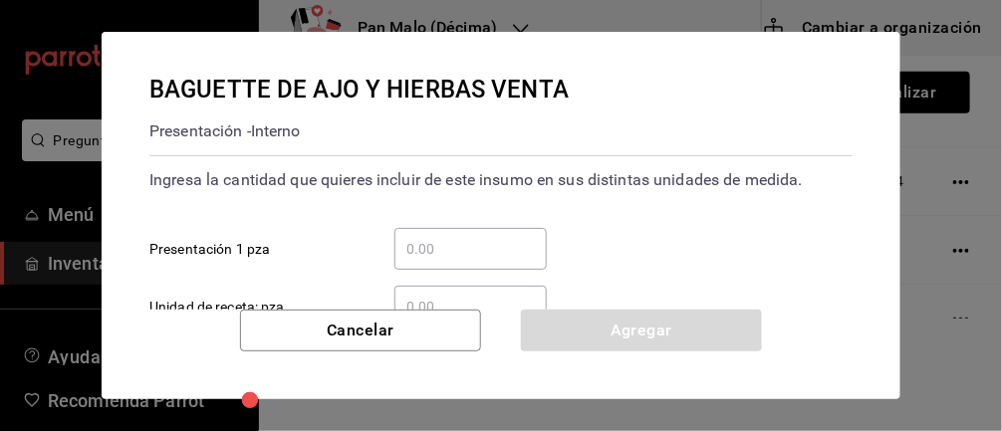
click at [462, 252] on input "​ Presentación 1 pza" at bounding box center [470, 249] width 152 height 24
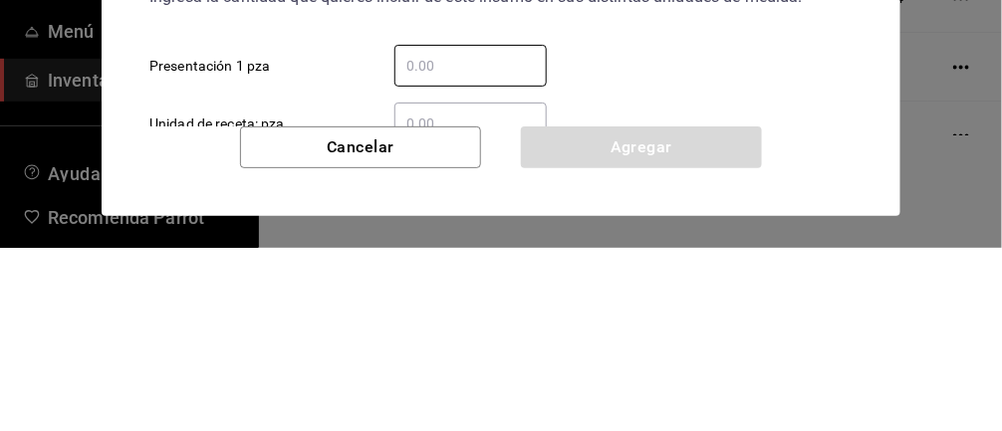
type input "6"
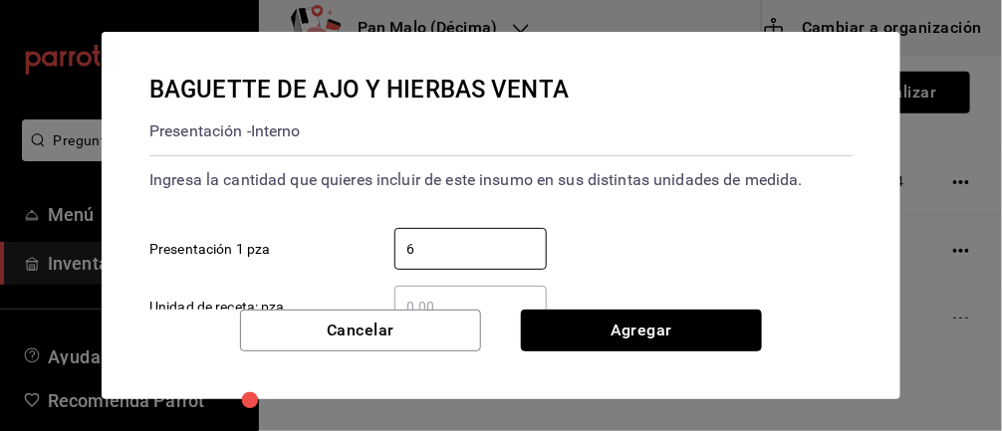
click at [664, 334] on button "Agregar" at bounding box center [641, 331] width 241 height 42
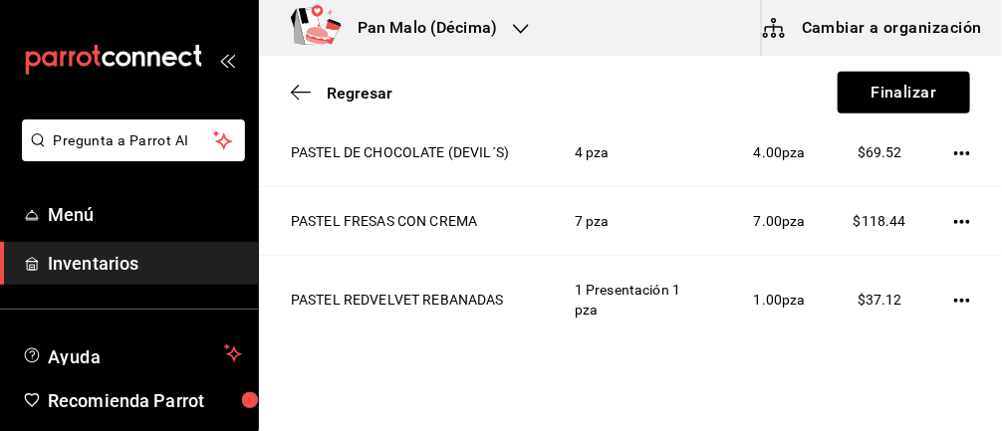
scroll to position [157, 0]
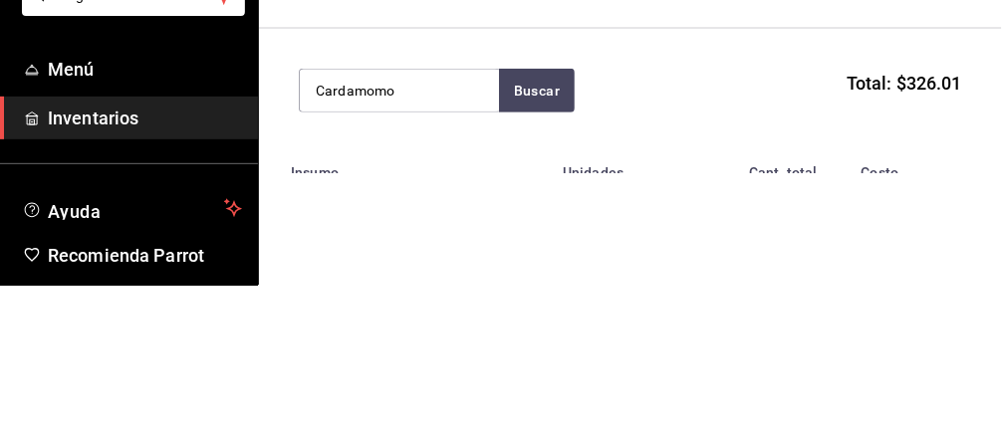
type input "Cardamomo"
click at [511, 249] on button "Buscar" at bounding box center [537, 236] width 76 height 44
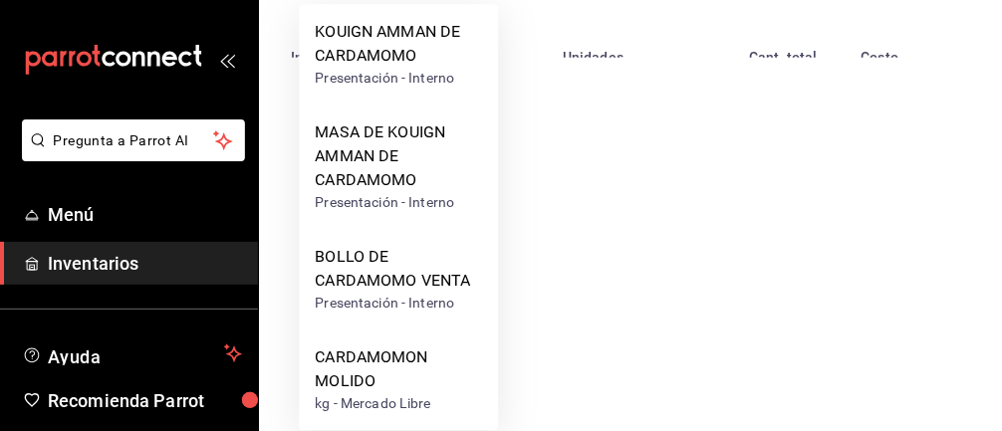
scroll to position [268, 0]
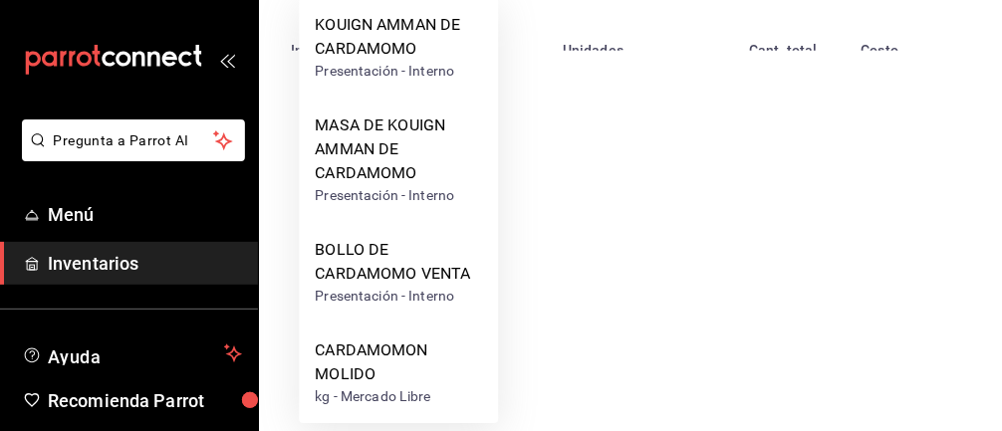
click at [411, 276] on div "BOLLO DE CARDAMOMO VENTA" at bounding box center [398, 262] width 167 height 48
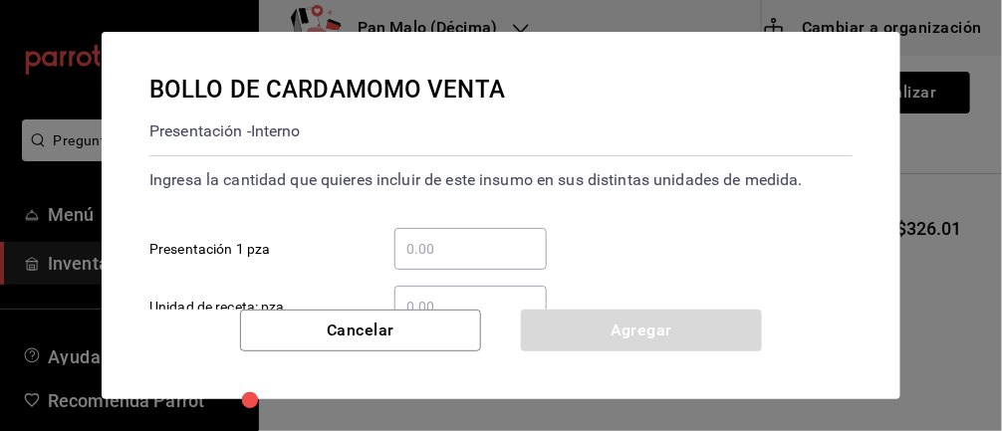
scroll to position [0, 0]
click at [432, 254] on input "​ Presentación 1 pza" at bounding box center [470, 249] width 152 height 24
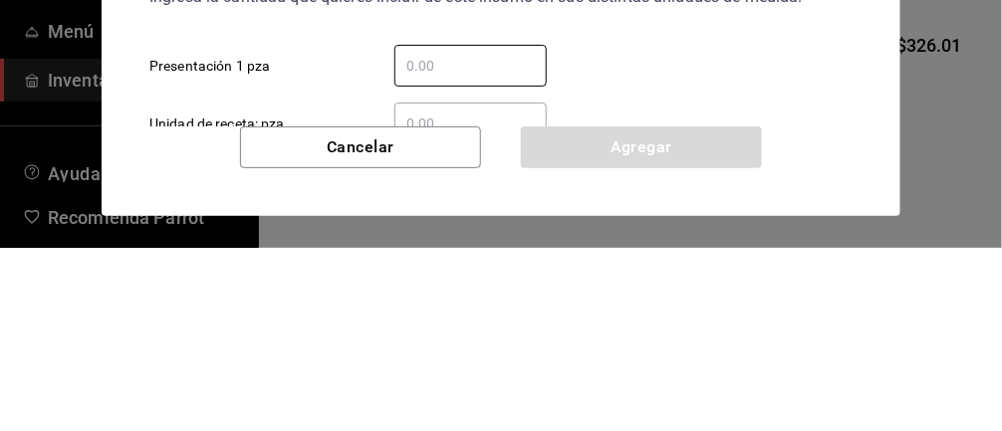
type input "3"
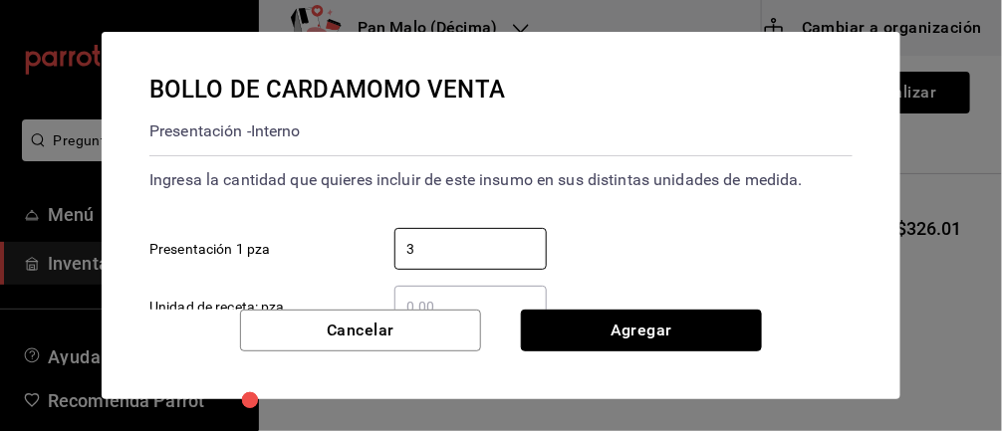
click at [721, 320] on button "Agregar" at bounding box center [641, 331] width 241 height 42
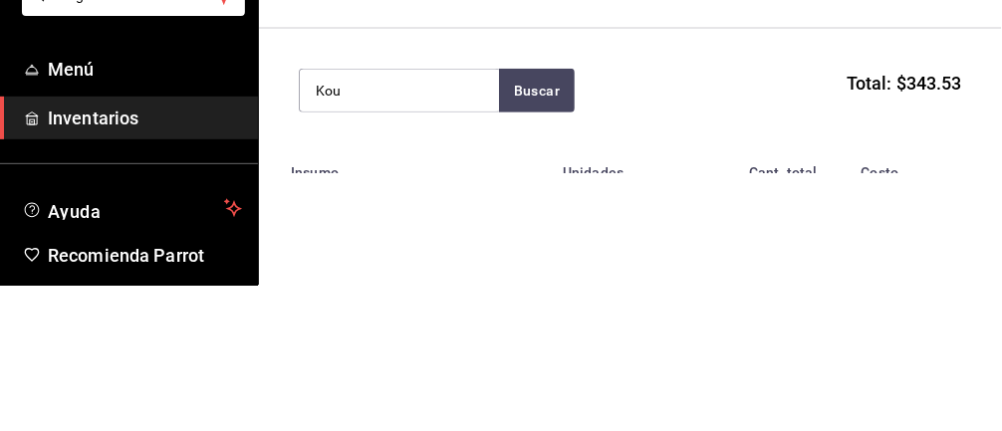
type input "Kou"
click at [538, 219] on button "Buscar" at bounding box center [537, 236] width 76 height 44
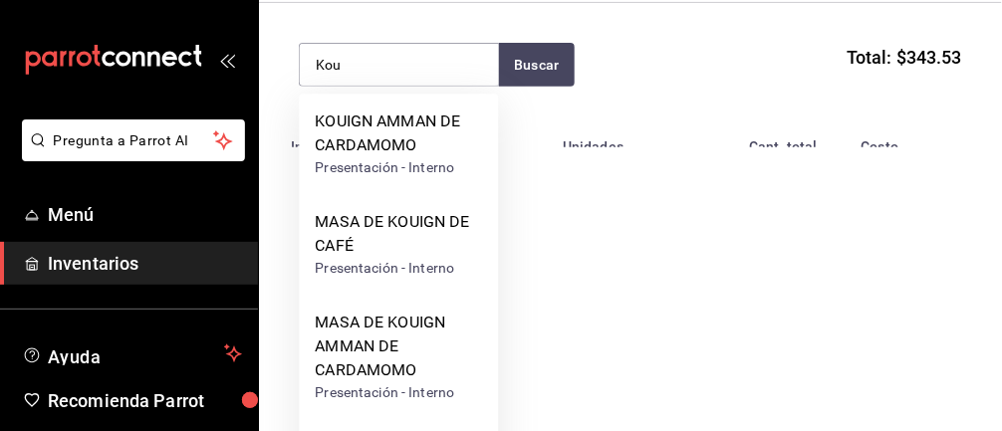
scroll to position [268, 0]
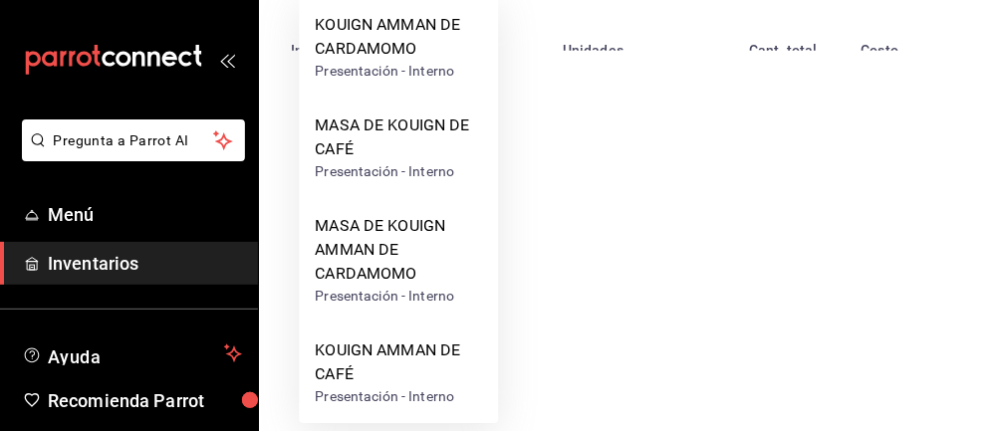
click at [405, 372] on div "KOUIGN AMMAN DE CAFÉ" at bounding box center [398, 363] width 167 height 48
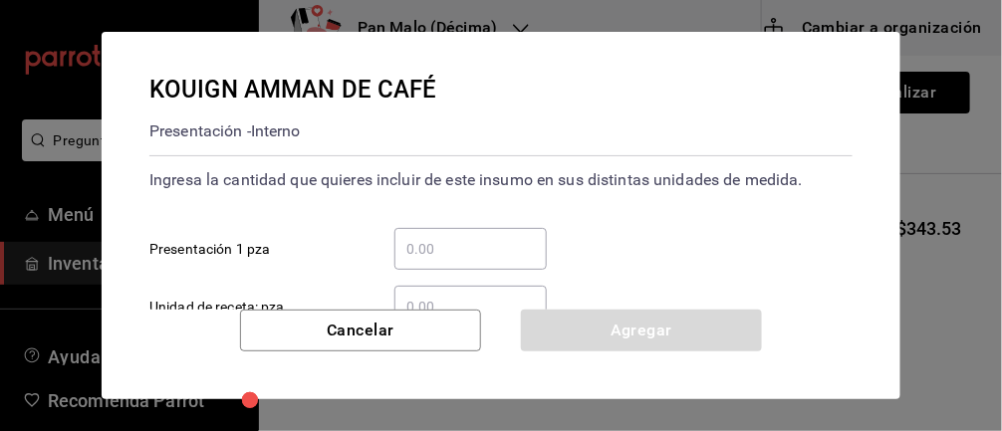
click at [450, 243] on input "​ Presentación 1 pza" at bounding box center [470, 249] width 152 height 24
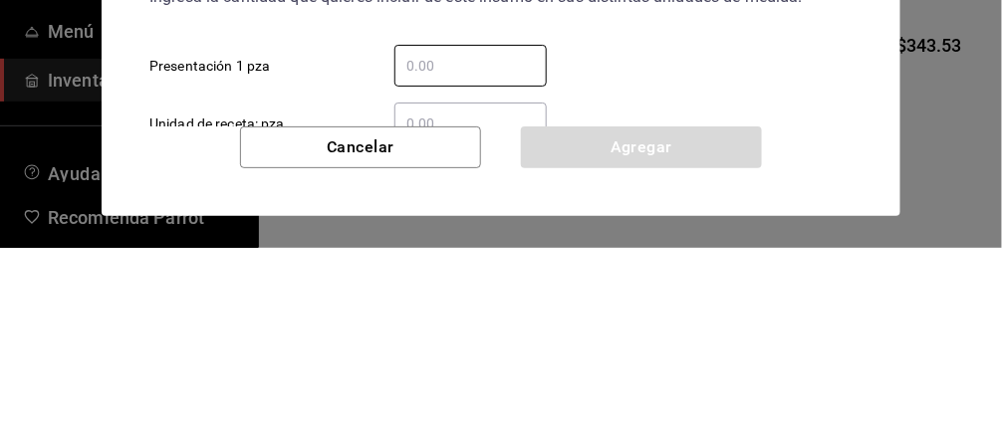
type input "1"
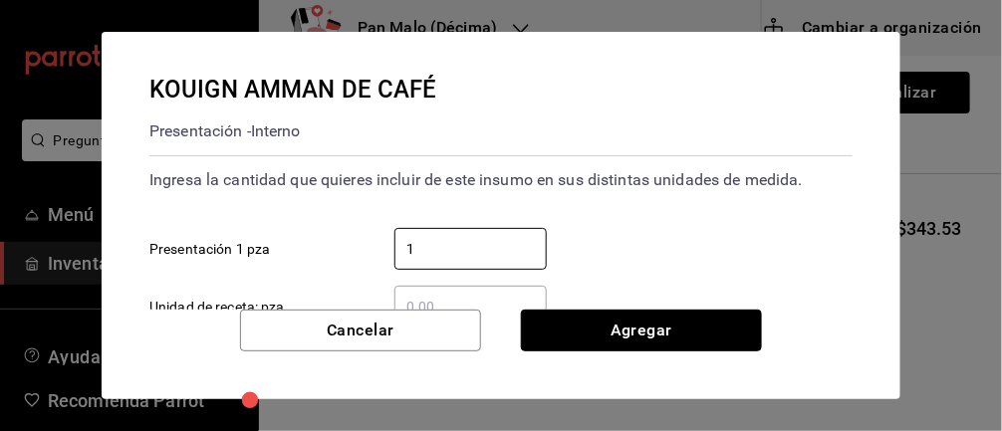
click at [727, 310] on button "Agregar" at bounding box center [641, 331] width 241 height 42
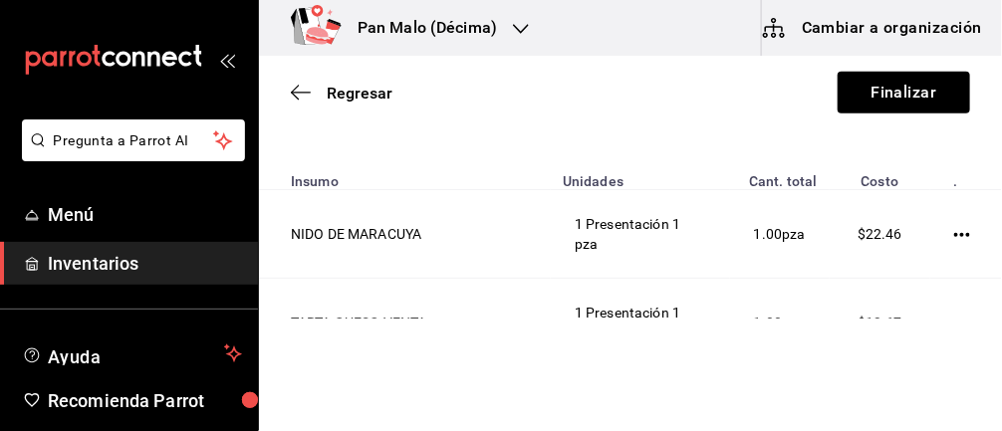
scroll to position [298, 0]
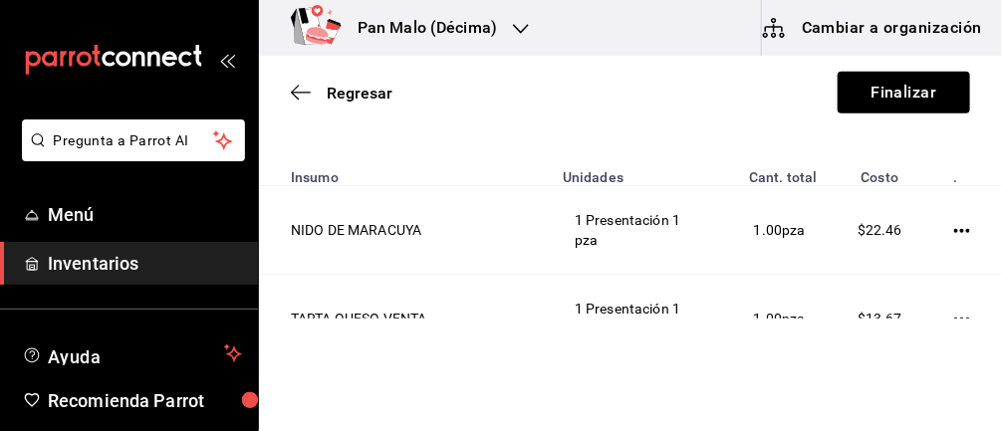
click at [958, 234] on icon "button" at bounding box center [962, 231] width 16 height 16
click at [883, 192] on span "Editar" at bounding box center [863, 202] width 73 height 24
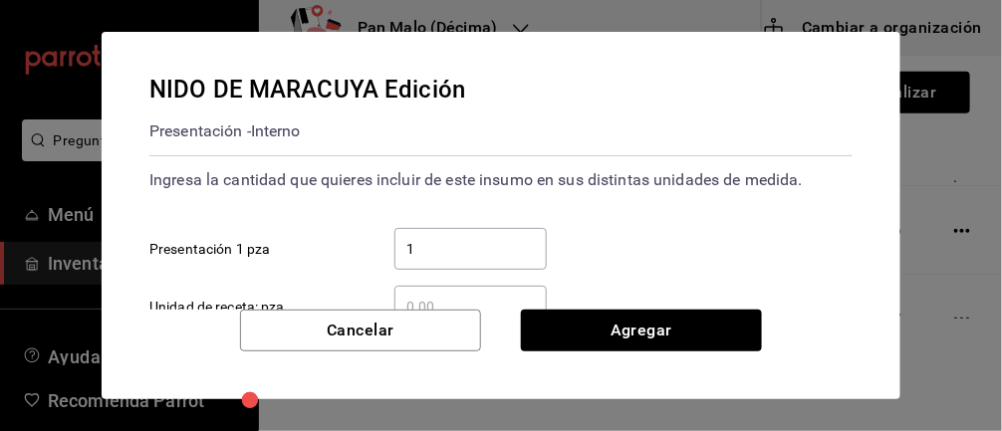
click at [486, 253] on input "1" at bounding box center [470, 249] width 152 height 24
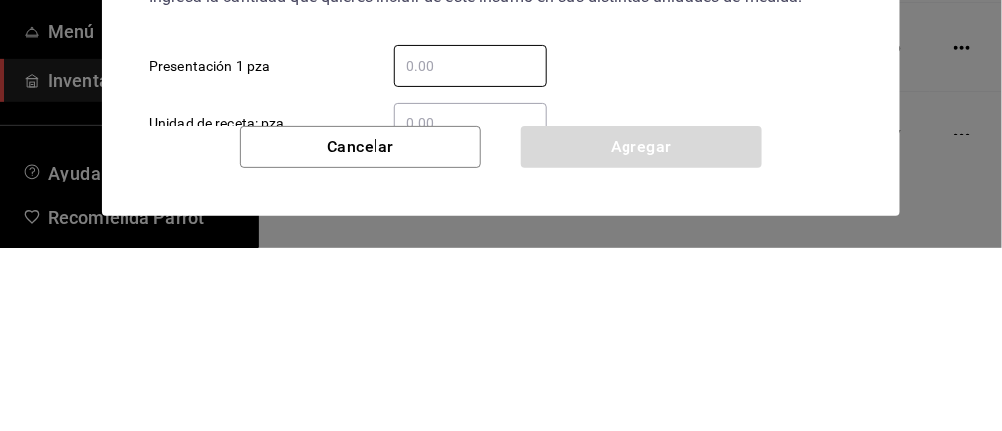
type input "2"
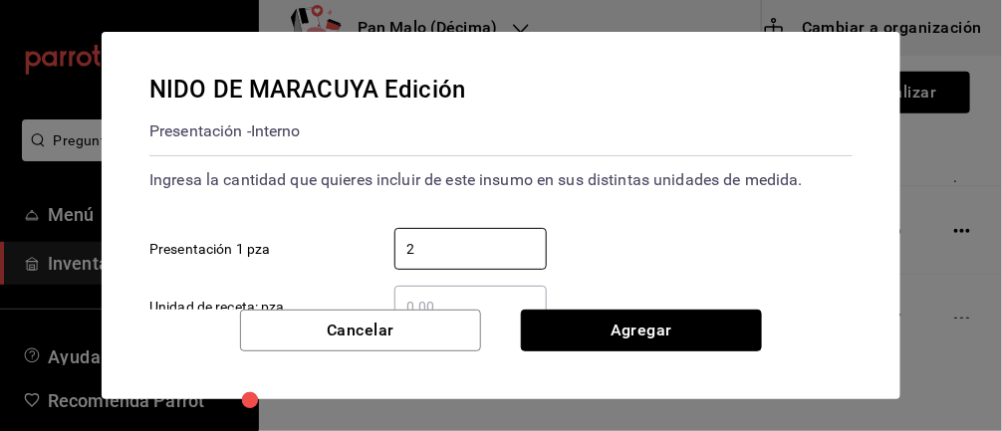
click at [717, 319] on button "Agregar" at bounding box center [641, 331] width 241 height 42
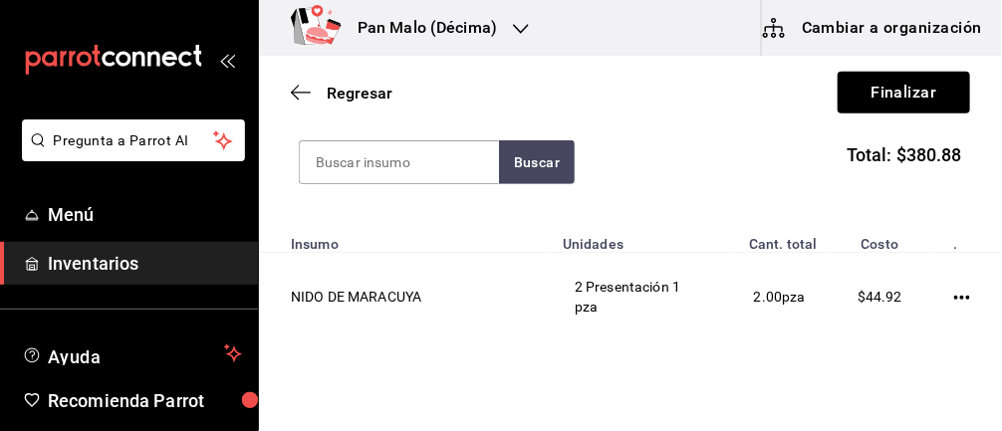
scroll to position [123, 0]
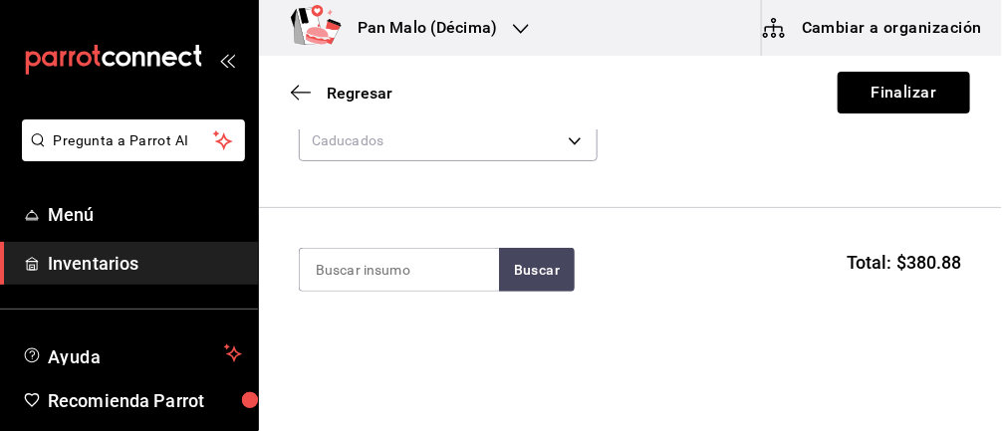
click at [393, 264] on input at bounding box center [399, 270] width 199 height 42
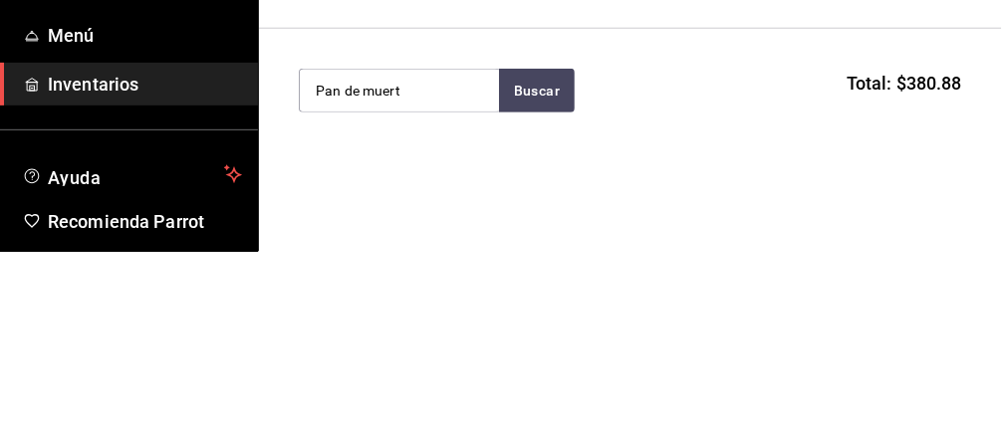
type input "Pan de muerto"
click at [319, 273] on input "Pan de muerto" at bounding box center [399, 270] width 199 height 42
click at [345, 267] on input "Pan de muerto" at bounding box center [399, 270] width 199 height 42
click at [326, 267] on input "Pan de muerto" at bounding box center [399, 270] width 199 height 42
click at [325, 273] on input "Pan de muerto" at bounding box center [399, 270] width 199 height 42
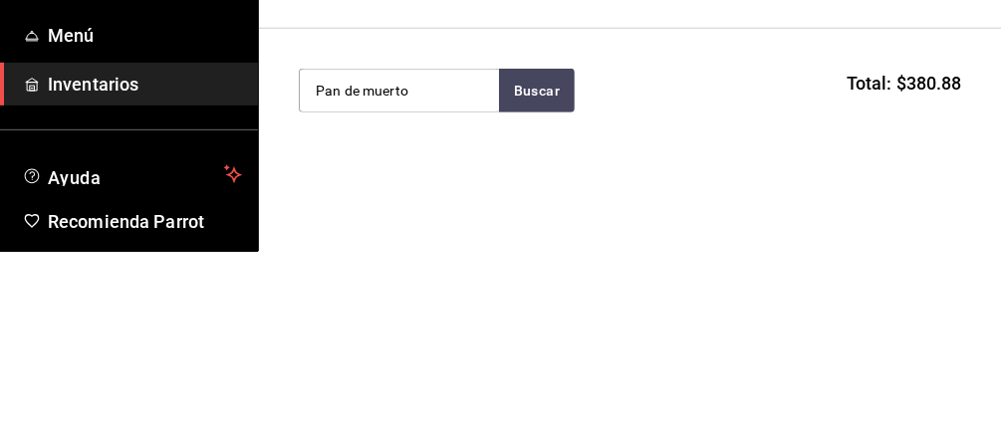
click at [328, 270] on input "Pan de muerto" at bounding box center [399, 270] width 199 height 42
click at [385, 269] on input "Pan de muerto" at bounding box center [399, 270] width 199 height 42
click at [357, 271] on input "Pan de muerto" at bounding box center [399, 270] width 199 height 42
type input "Pan de muerto"
click at [542, 269] on button "Buscar" at bounding box center [537, 270] width 76 height 44
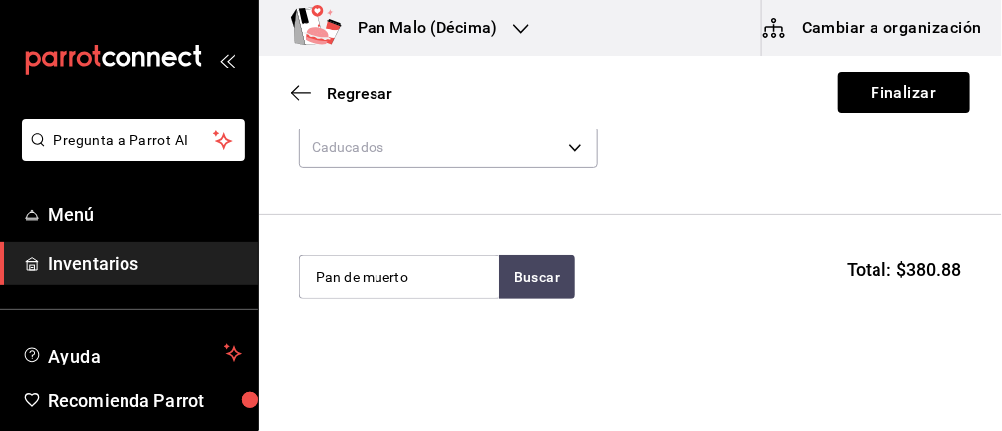
scroll to position [114, 0]
click at [535, 277] on button "Buscar" at bounding box center [537, 279] width 76 height 44
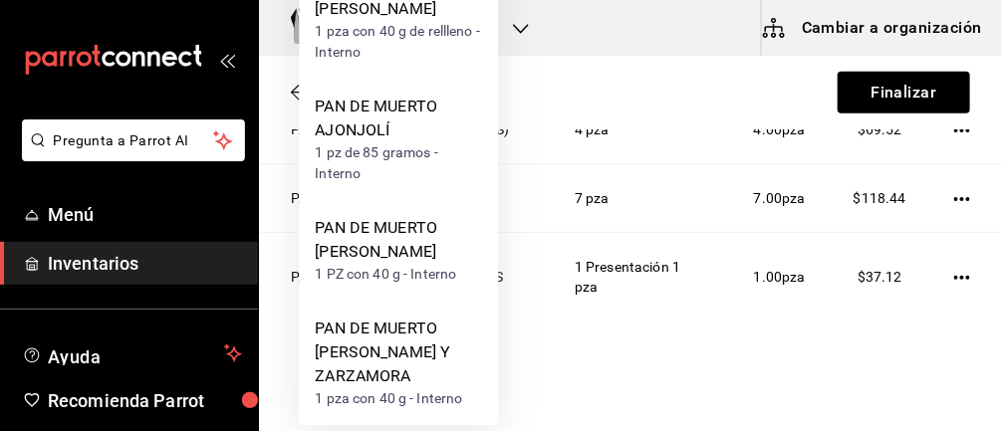
scroll to position [2, 0]
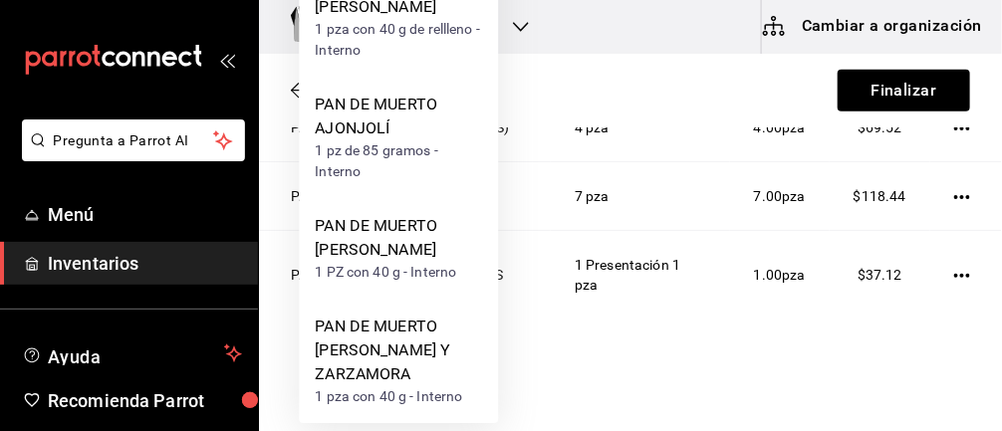
click at [395, 262] on div "PAN DE MUERTO [PERSON_NAME]" at bounding box center [398, 238] width 167 height 48
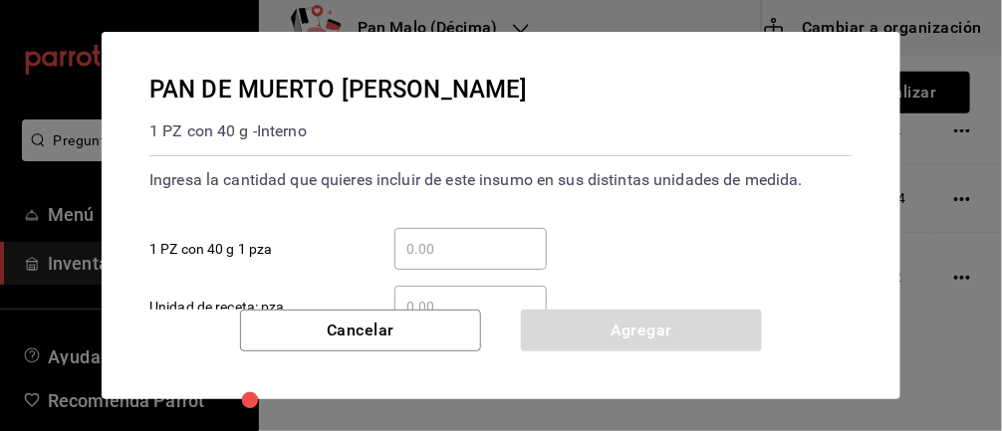
click at [444, 254] on input "​ 1 PZ con 40 g 1 pza" at bounding box center [470, 249] width 152 height 24
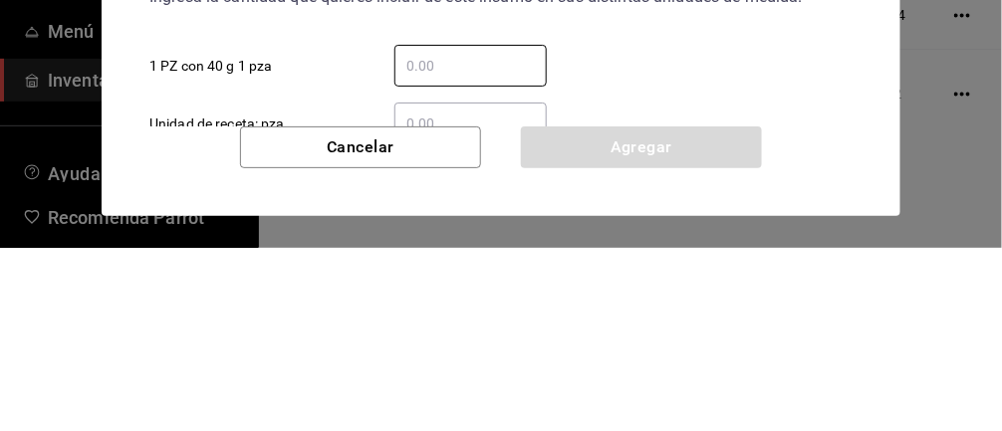
type input "2"
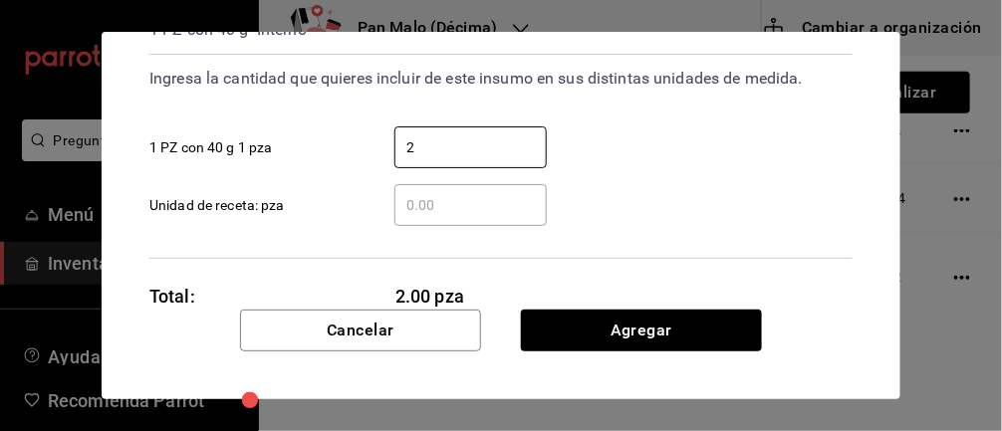
scroll to position [106, 0]
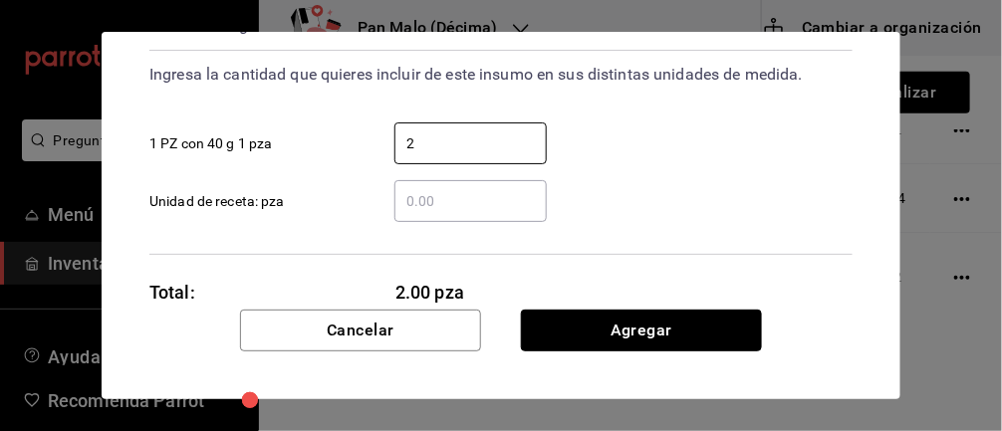
click at [683, 339] on button "Agregar" at bounding box center [641, 331] width 241 height 42
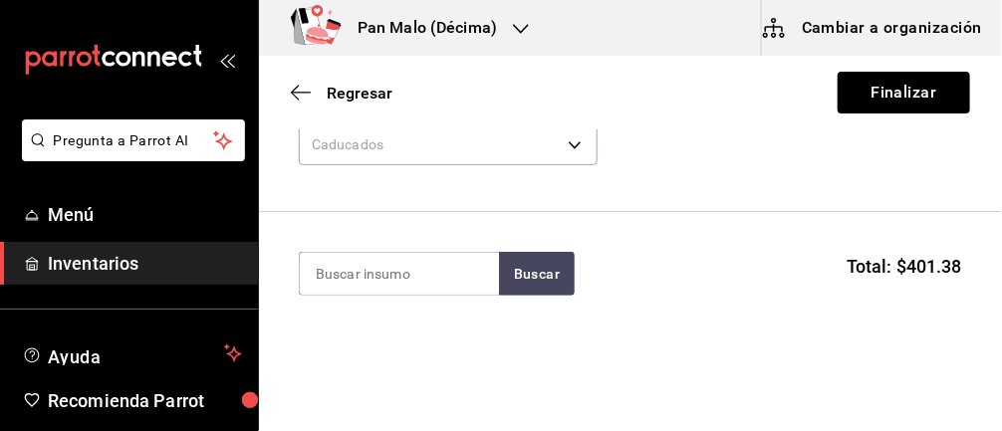
scroll to position [135, 0]
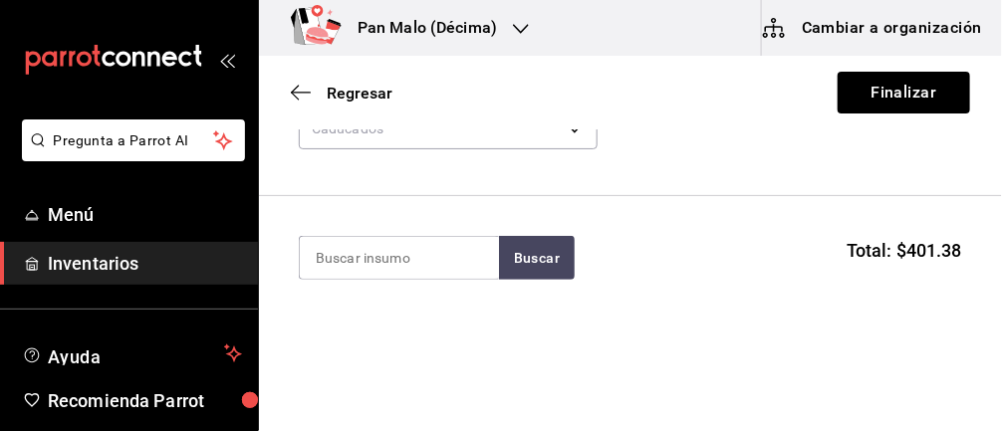
click at [406, 256] on input at bounding box center [399, 258] width 199 height 42
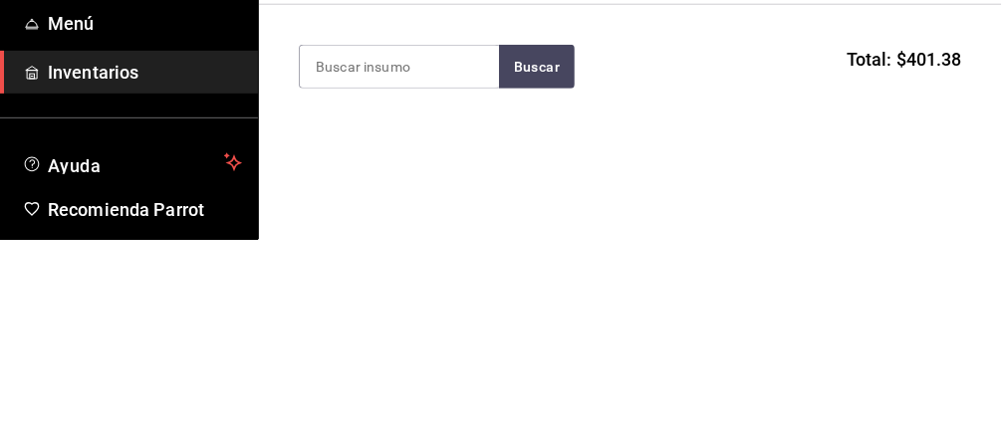
click at [423, 258] on input at bounding box center [399, 258] width 199 height 42
click at [357, 262] on input at bounding box center [399, 258] width 199 height 42
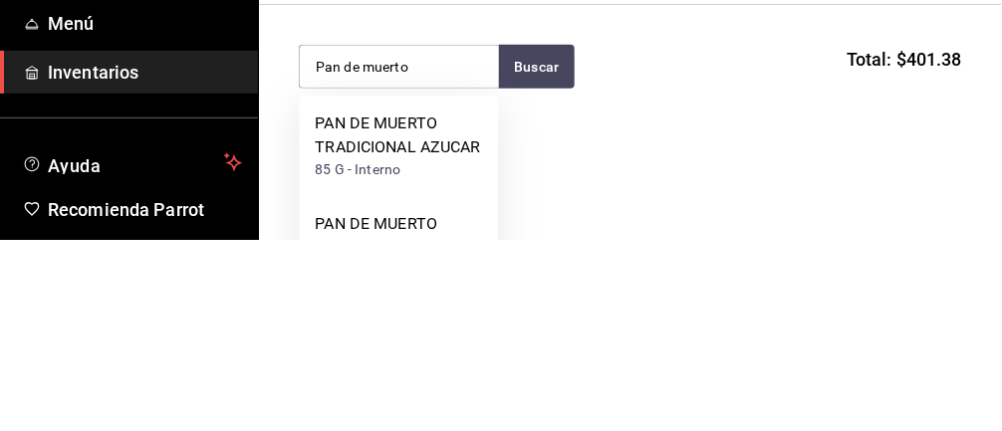
type input "Pan de muerto"
click at [556, 247] on button "Buscar" at bounding box center [537, 258] width 76 height 44
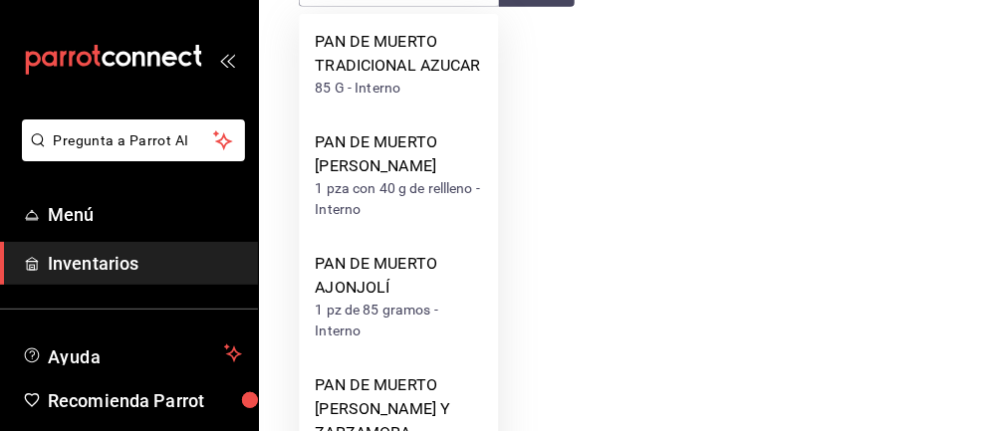
scroll to position [332, 0]
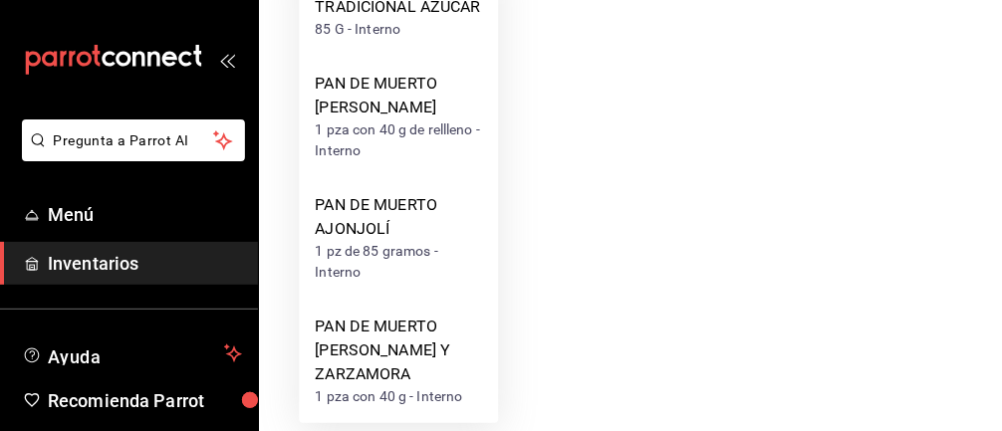
click at [408, 373] on div "PAN DE MUERTO [PERSON_NAME] Y ZARZAMORA" at bounding box center [398, 351] width 167 height 72
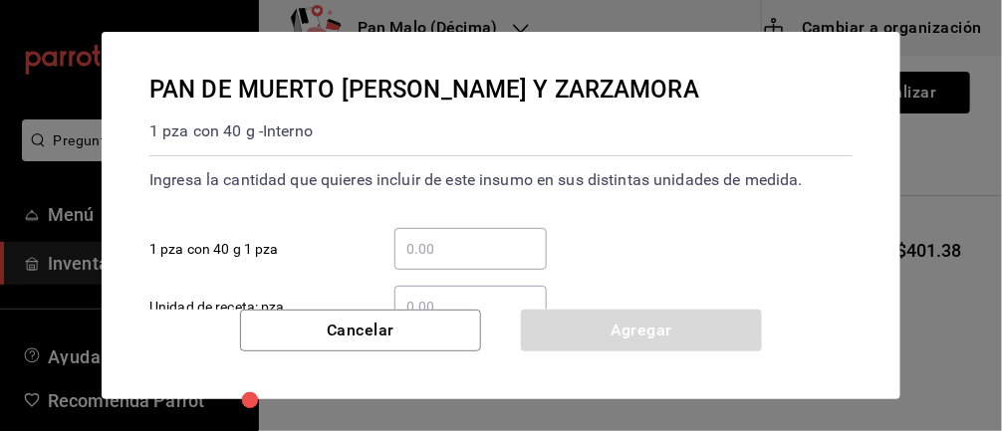
scroll to position [0, 0]
click at [455, 244] on input "​ 1 pza con 40 g 1 pza" at bounding box center [470, 249] width 152 height 24
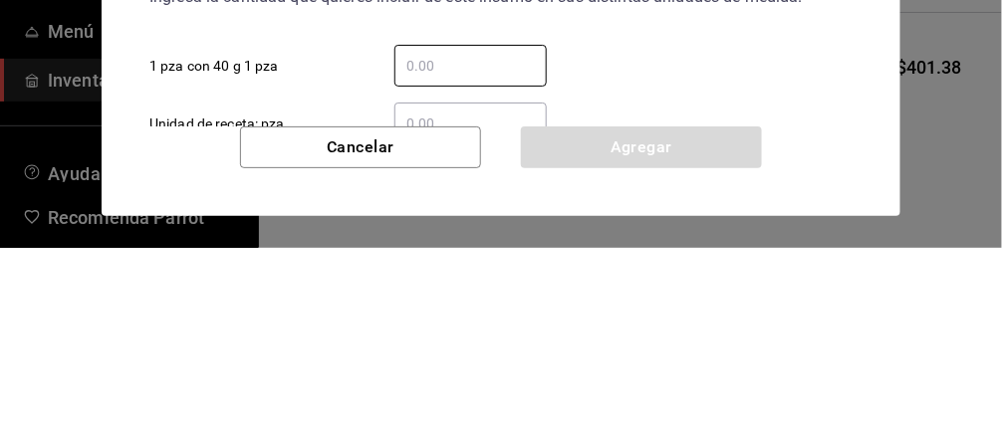
type input "1"
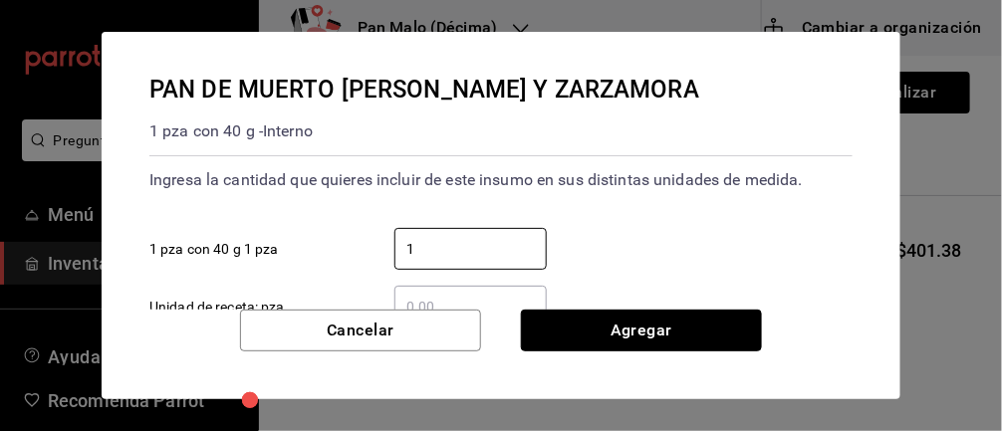
click at [736, 334] on button "Agregar" at bounding box center [641, 331] width 241 height 42
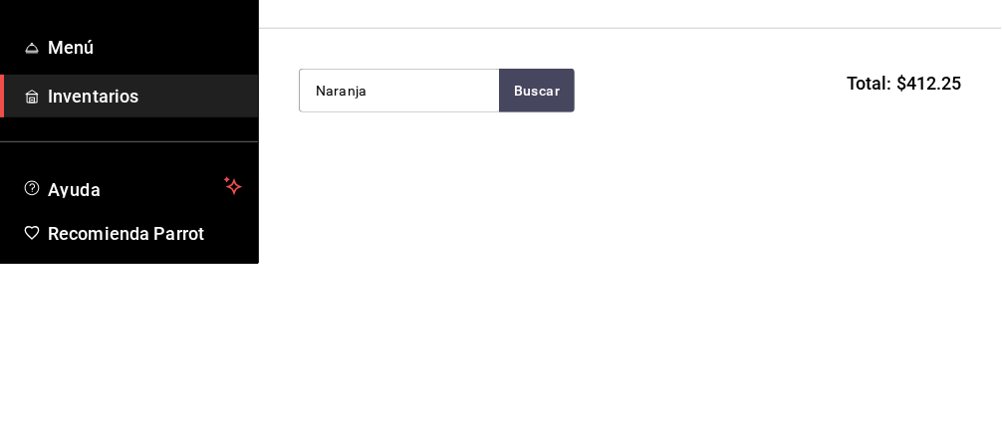
type input "Naranja"
click at [518, 239] on button "Buscar" at bounding box center [537, 258] width 76 height 44
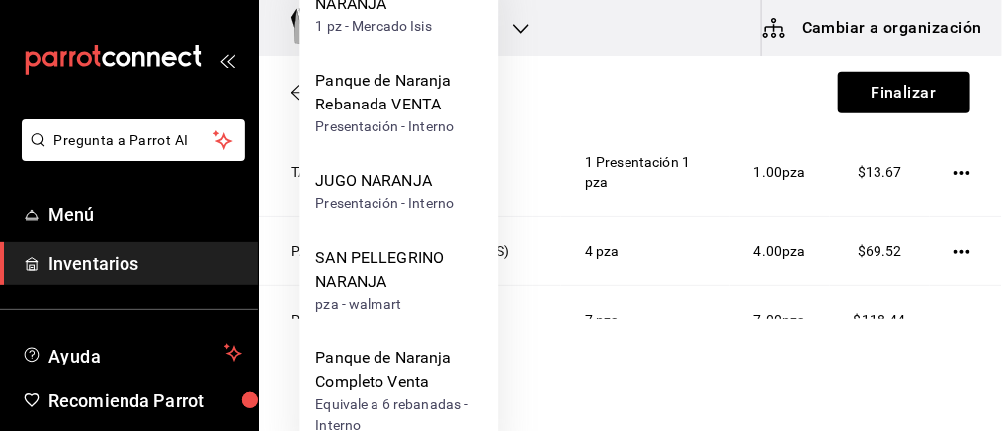
scroll to position [447, 0]
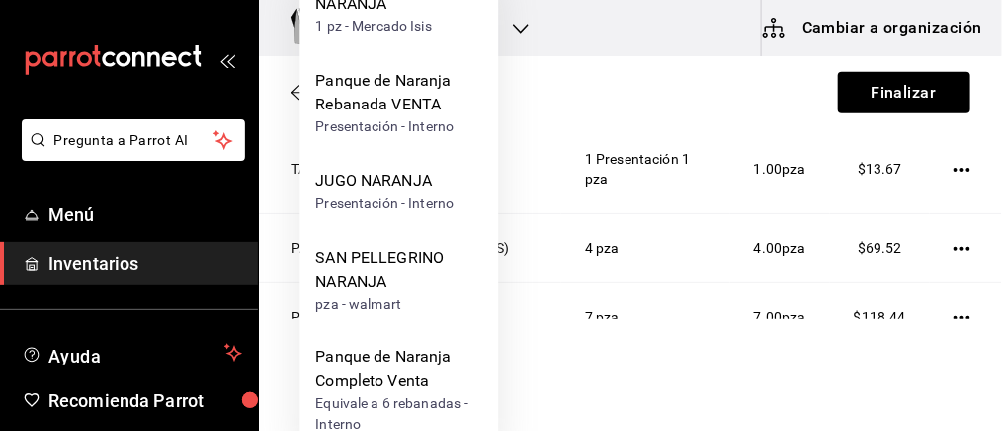
click at [399, 111] on div "Panque de Naranja Rebanada VENTA" at bounding box center [398, 93] width 167 height 48
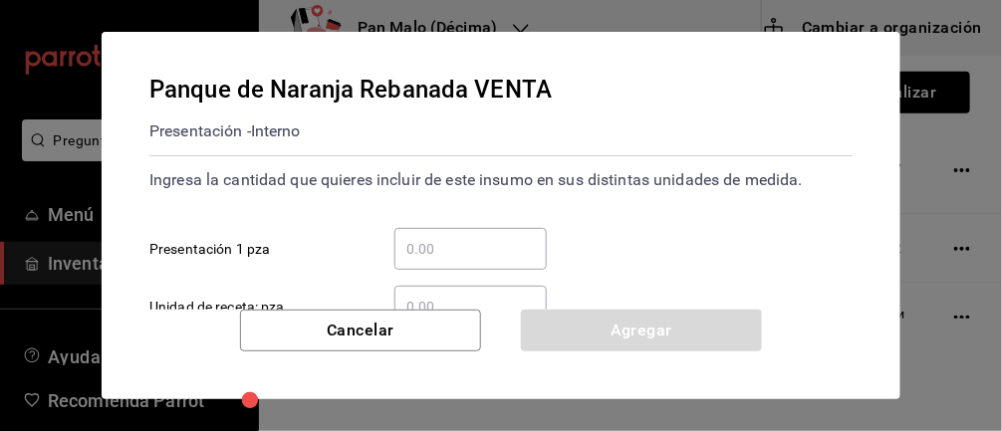
click at [465, 241] on input "​ Presentación 1 pza" at bounding box center [470, 249] width 152 height 24
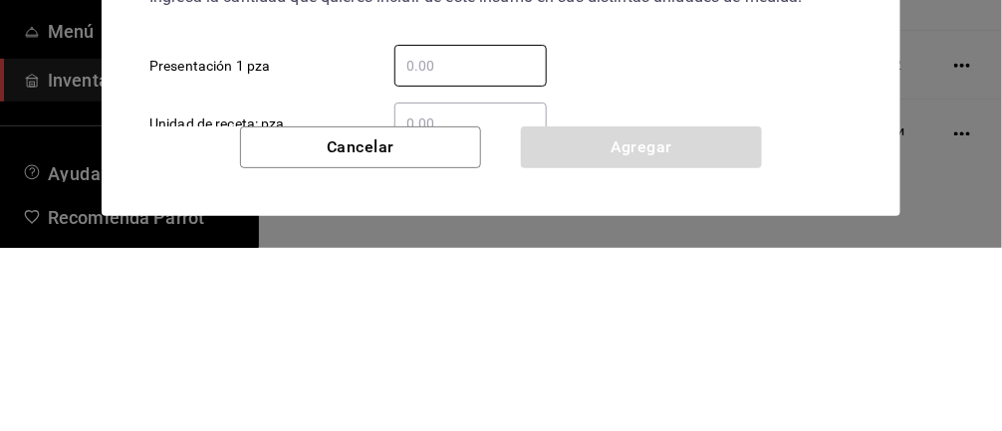
type input "5"
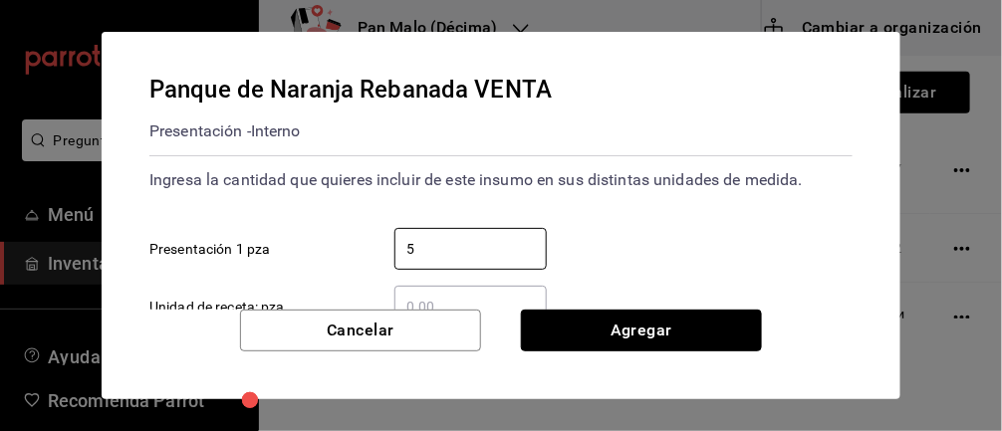
click at [720, 316] on button "Agregar" at bounding box center [641, 331] width 241 height 42
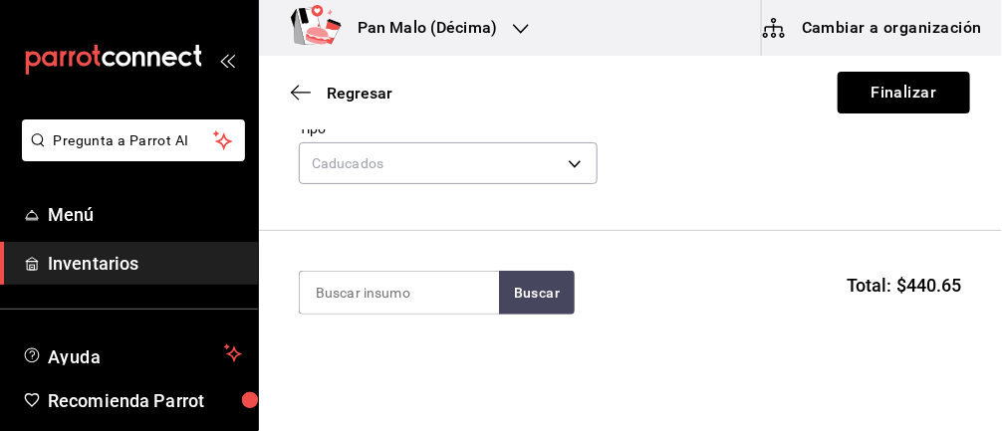
scroll to position [102, 0]
click at [417, 298] on input at bounding box center [399, 292] width 199 height 42
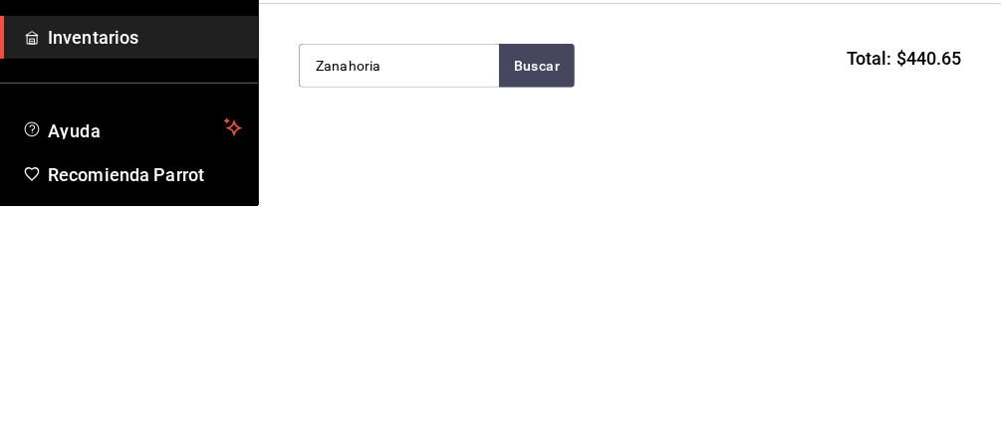
type input "Zanahoria"
click at [539, 297] on button "Buscar" at bounding box center [537, 292] width 76 height 44
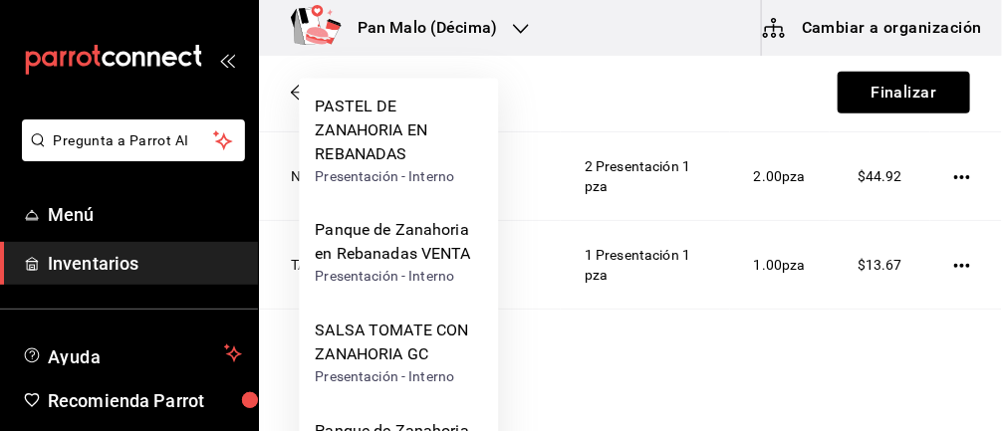
scroll to position [366, 0]
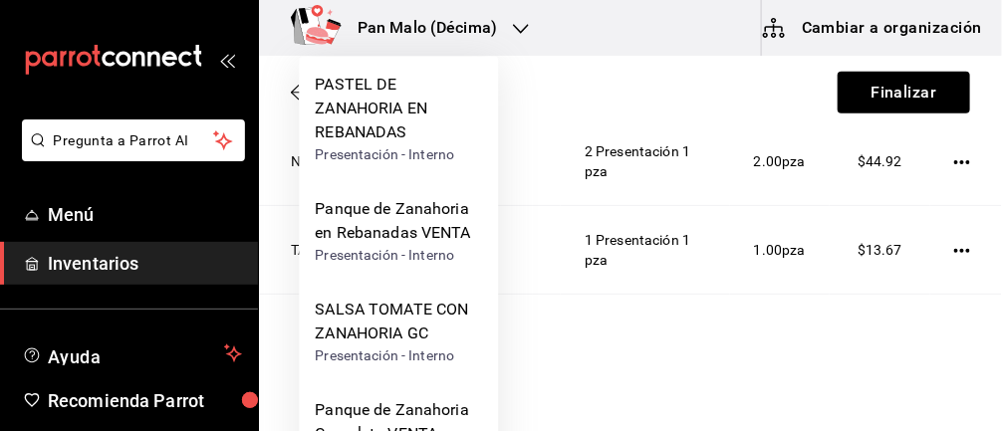
click at [395, 127] on div "PASTEL DE ZANAHORIA EN REBANADAS" at bounding box center [398, 109] width 167 height 72
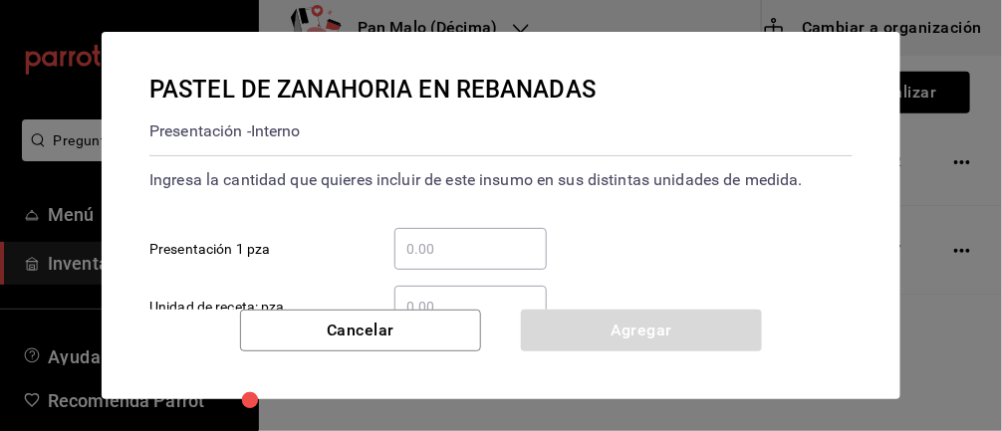
click at [451, 253] on input "​ Presentación 1 pza" at bounding box center [470, 249] width 152 height 24
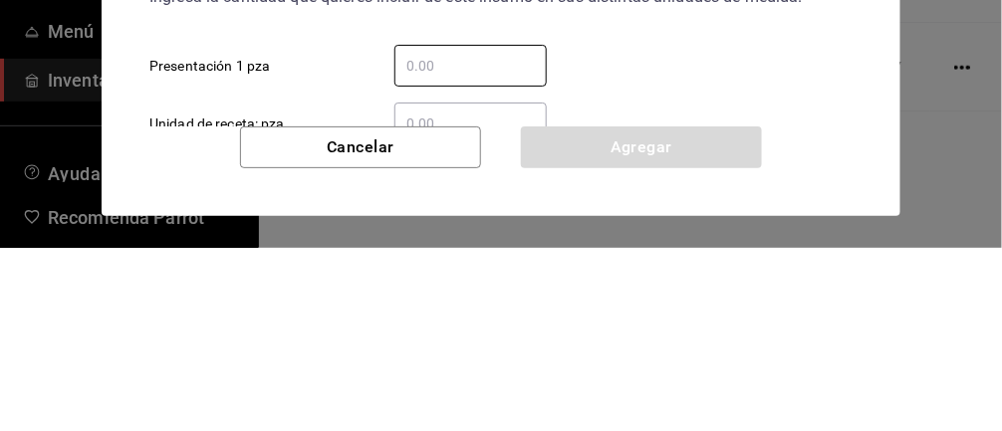
type input "2"
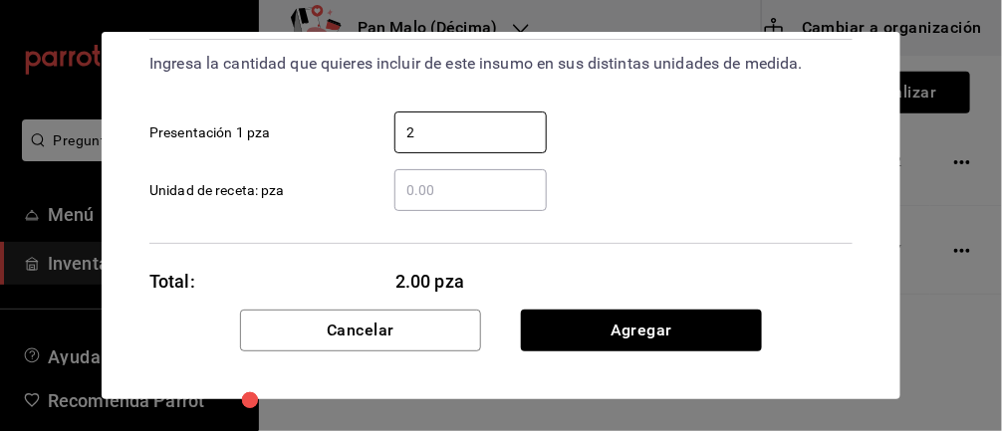
scroll to position [116, 0]
click at [677, 336] on button "Agregar" at bounding box center [641, 331] width 241 height 42
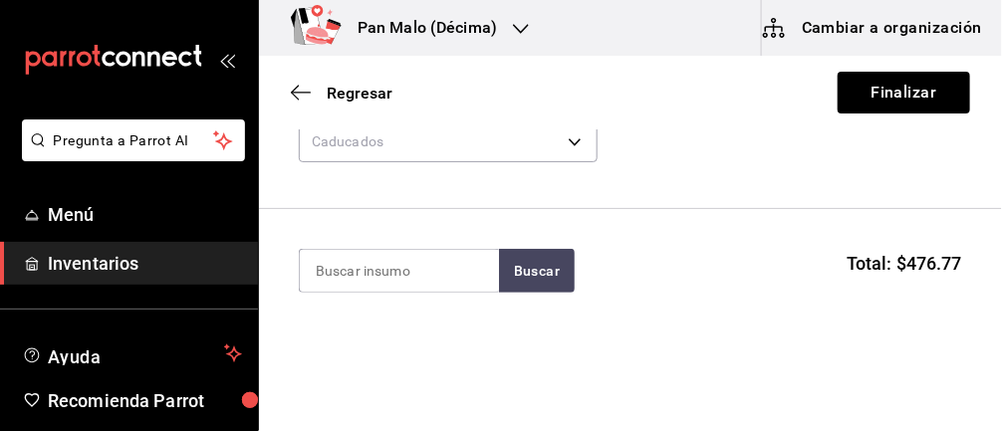
scroll to position [123, 0]
click at [921, 104] on button "Finalizar" at bounding box center [903, 93] width 132 height 42
